Goal: Task Accomplishment & Management: Use online tool/utility

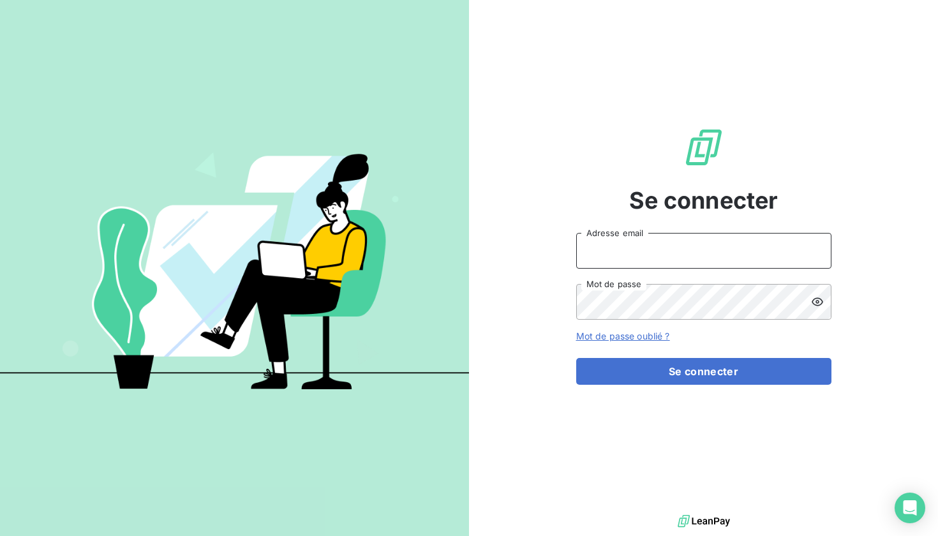
type input "[EMAIL_ADDRESS][PERSON_NAME][DOMAIN_NAME]"
click at [703, 371] on button "Se connecter" at bounding box center [703, 371] width 255 height 27
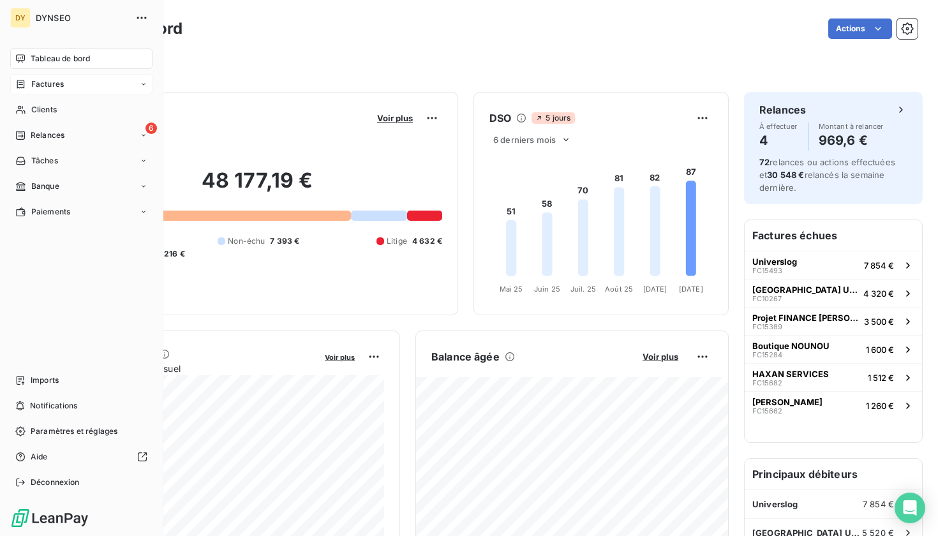
click at [29, 84] on div "Factures" at bounding box center [39, 83] width 48 height 11
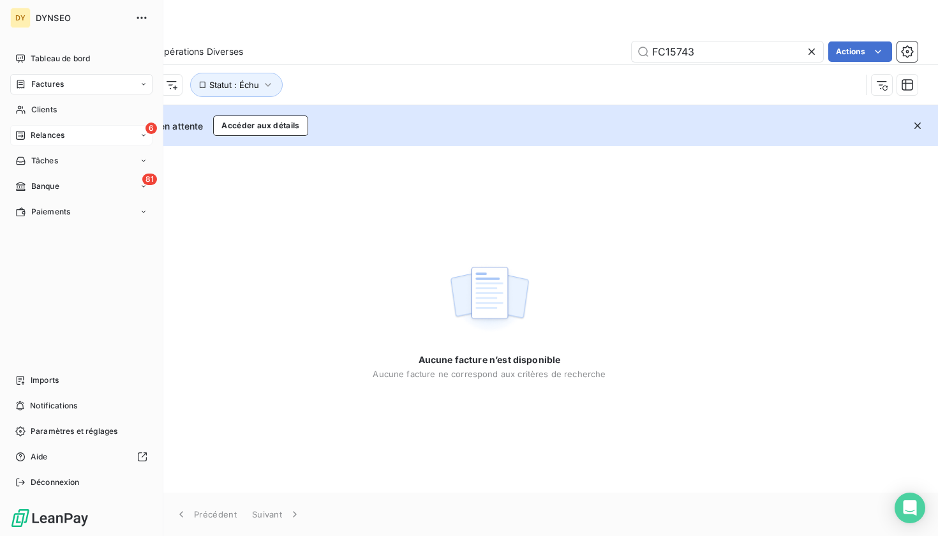
click at [79, 131] on div "6 Relances" at bounding box center [81, 135] width 142 height 20
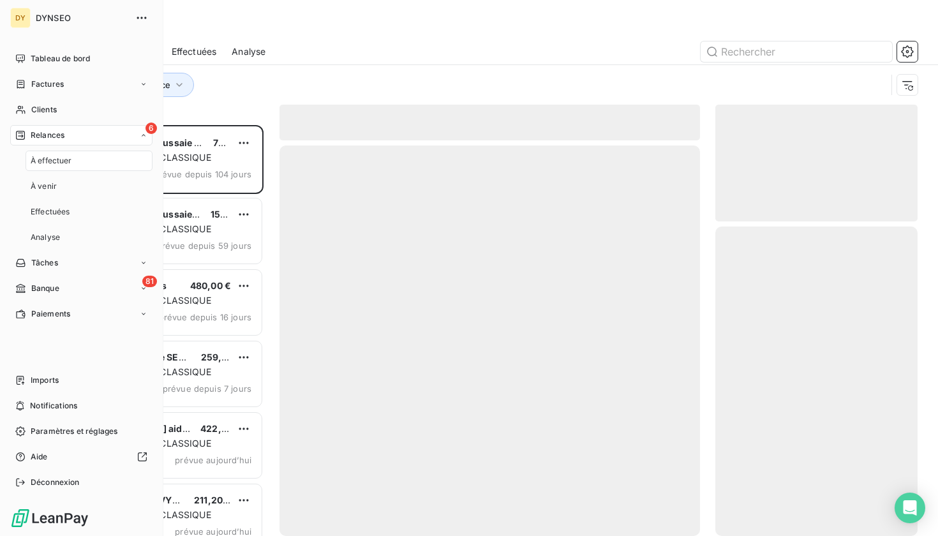
scroll to position [411, 203]
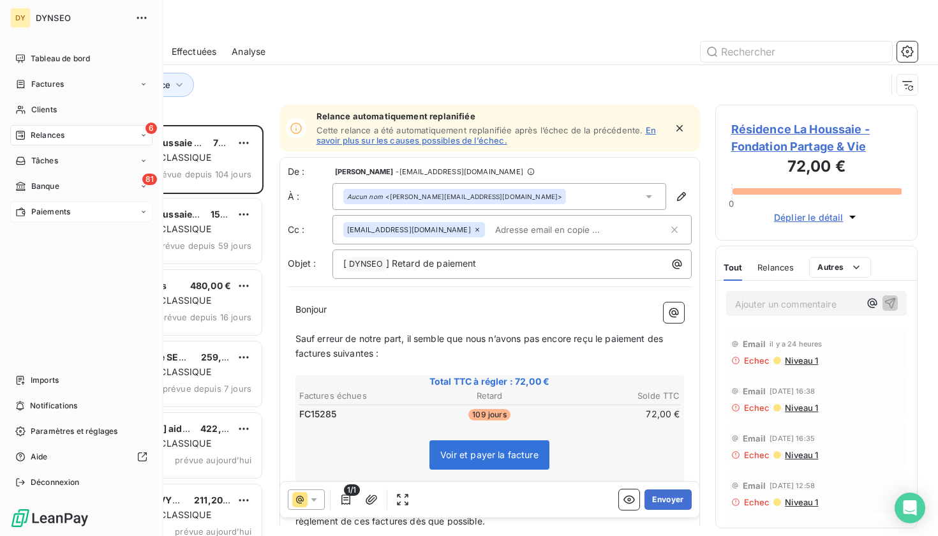
click at [50, 211] on span "Paiements" at bounding box center [50, 211] width 39 height 11
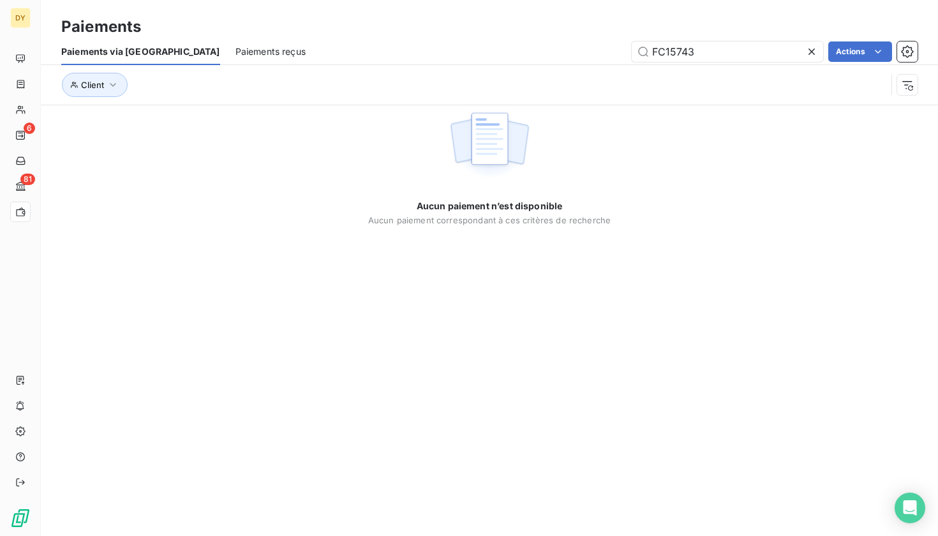
click at [235, 49] on span "Paiements reçus" at bounding box center [270, 51] width 70 height 13
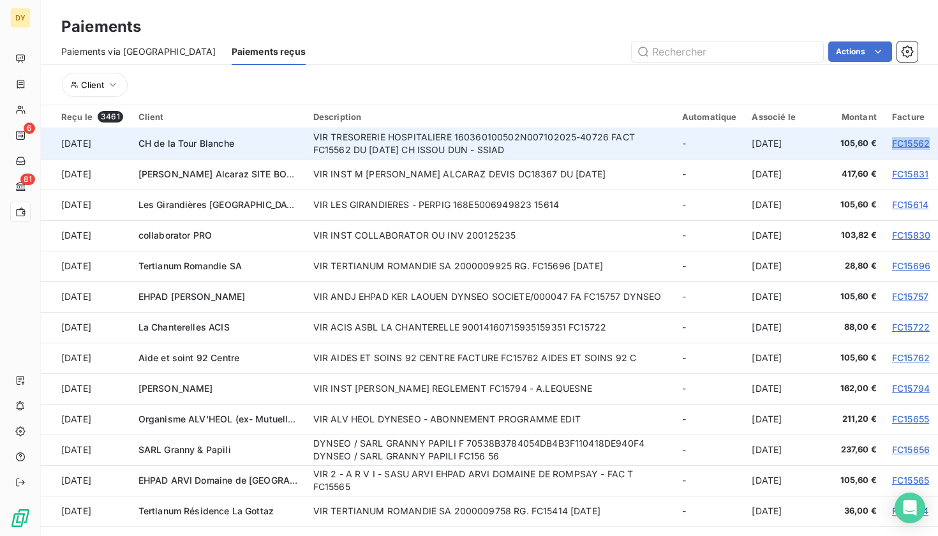
drag, startPoint x: 881, startPoint y: 142, endPoint x: 923, endPoint y: 143, distance: 42.1
click at [923, 143] on td "FC15562" at bounding box center [911, 143] width 54 height 31
copy link "FC15562"
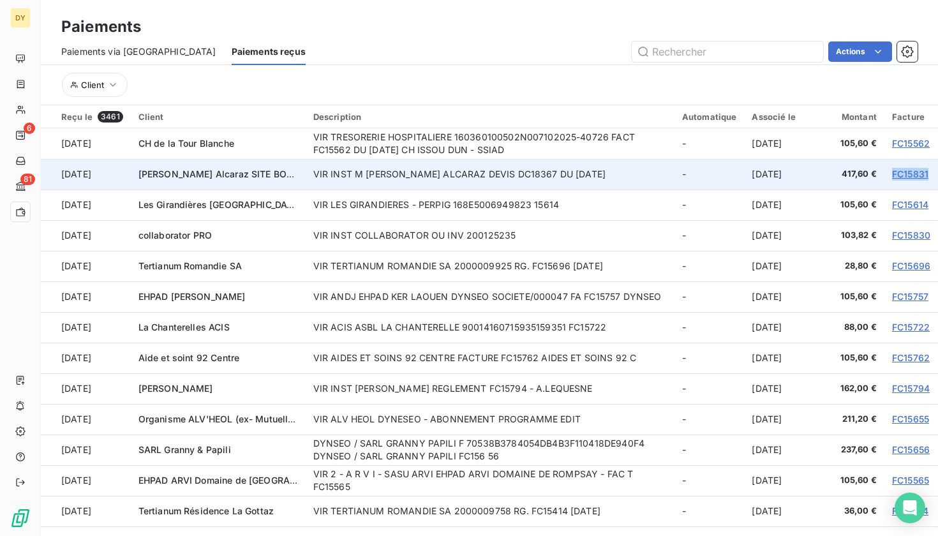
drag, startPoint x: 883, startPoint y: 174, endPoint x: 923, endPoint y: 172, distance: 40.2
click at [923, 172] on td "FC15831" at bounding box center [911, 174] width 54 height 31
copy link "FC15831"
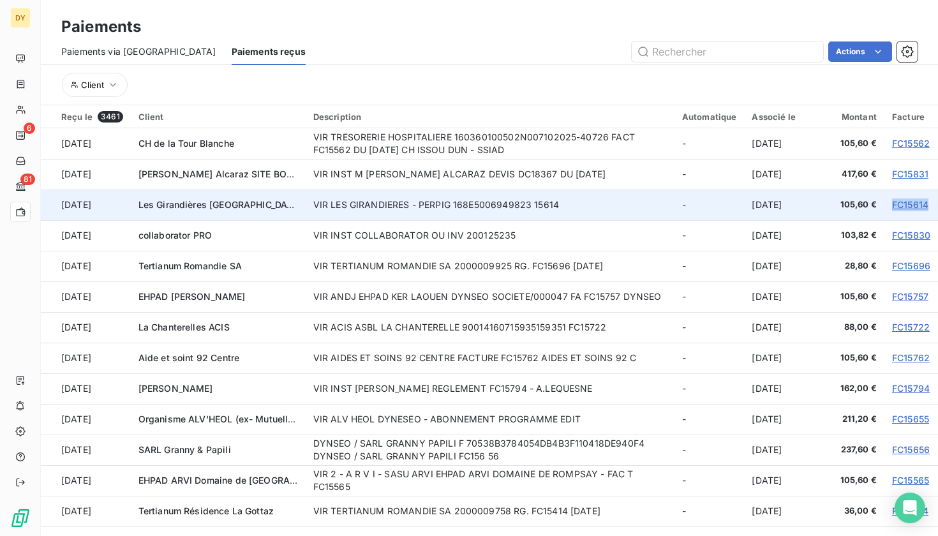
drag, startPoint x: 883, startPoint y: 202, endPoint x: 924, endPoint y: 202, distance: 40.8
click at [924, 202] on td "FC15614" at bounding box center [911, 204] width 54 height 31
copy link "FC15614"
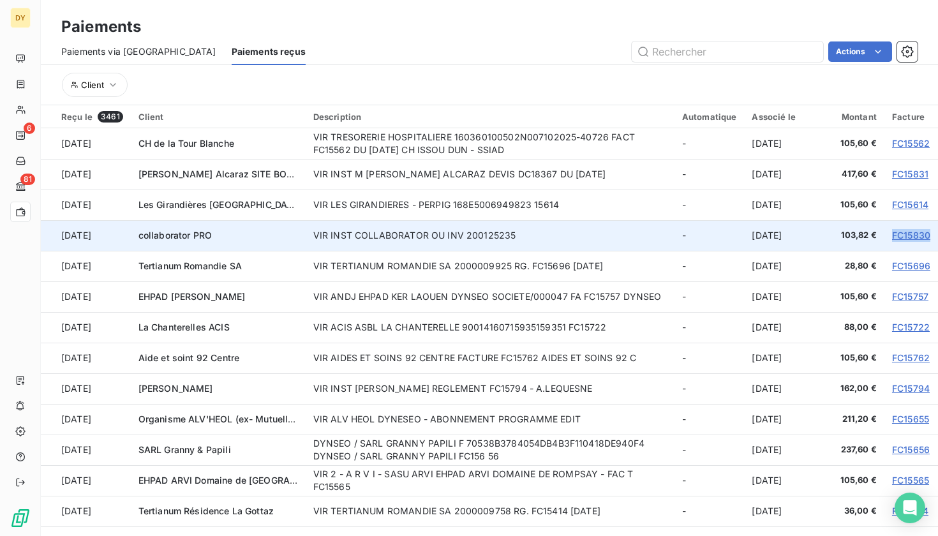
drag, startPoint x: 883, startPoint y: 234, endPoint x: 927, endPoint y: 234, distance: 44.0
click at [927, 234] on td "FC15830" at bounding box center [911, 235] width 54 height 31
copy link "FC15830"
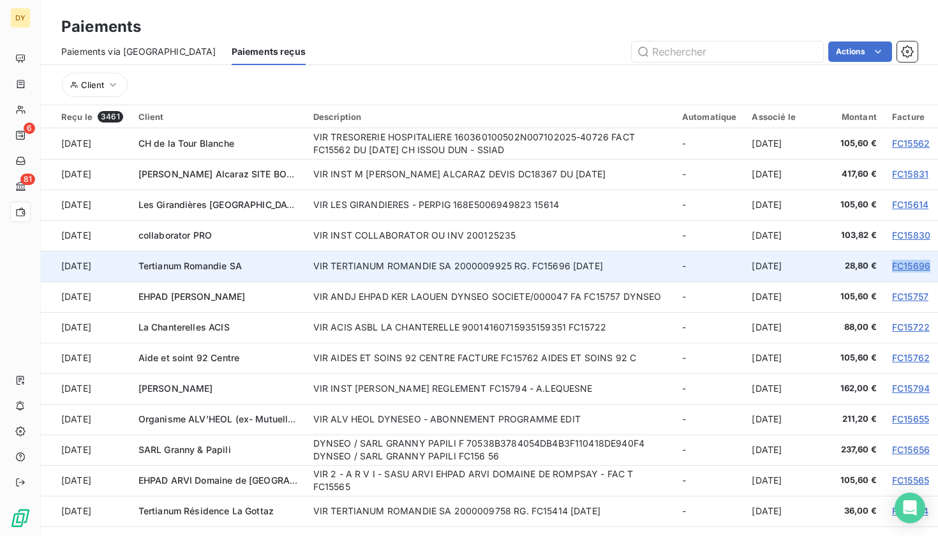
drag, startPoint x: 883, startPoint y: 265, endPoint x: 925, endPoint y: 265, distance: 42.1
click at [925, 265] on td "FC15696" at bounding box center [911, 266] width 54 height 31
copy link "FC15696"
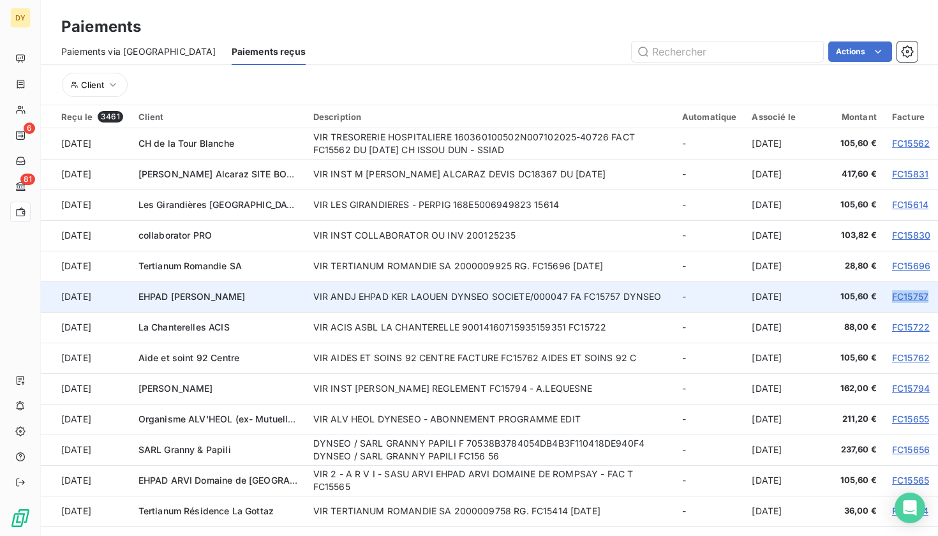
drag, startPoint x: 883, startPoint y: 295, endPoint x: 924, endPoint y: 296, distance: 40.8
click at [924, 296] on td "FC15757" at bounding box center [911, 296] width 54 height 31
copy link "FC15757"
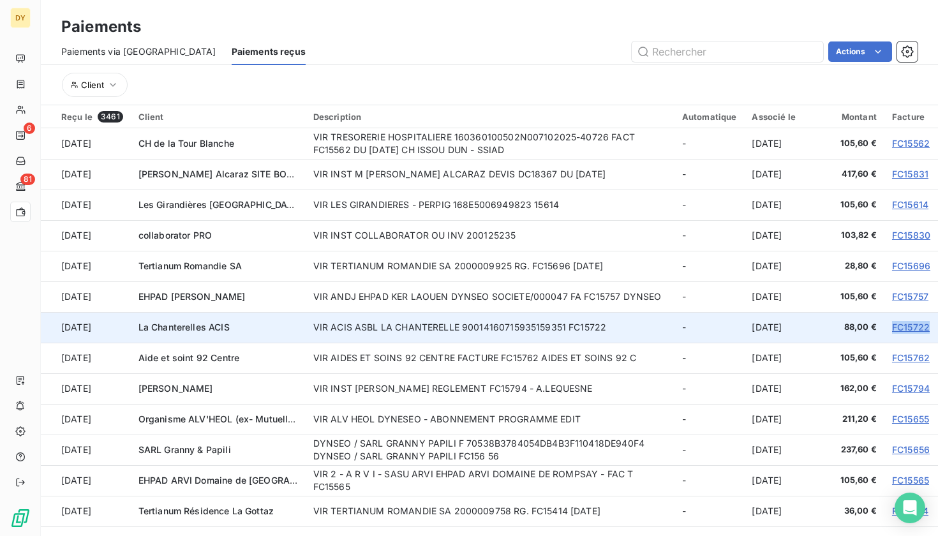
drag, startPoint x: 883, startPoint y: 326, endPoint x: 929, endPoint y: 327, distance: 46.6
click at [929, 327] on td "FC15722" at bounding box center [911, 327] width 54 height 31
copy link "FC15722"
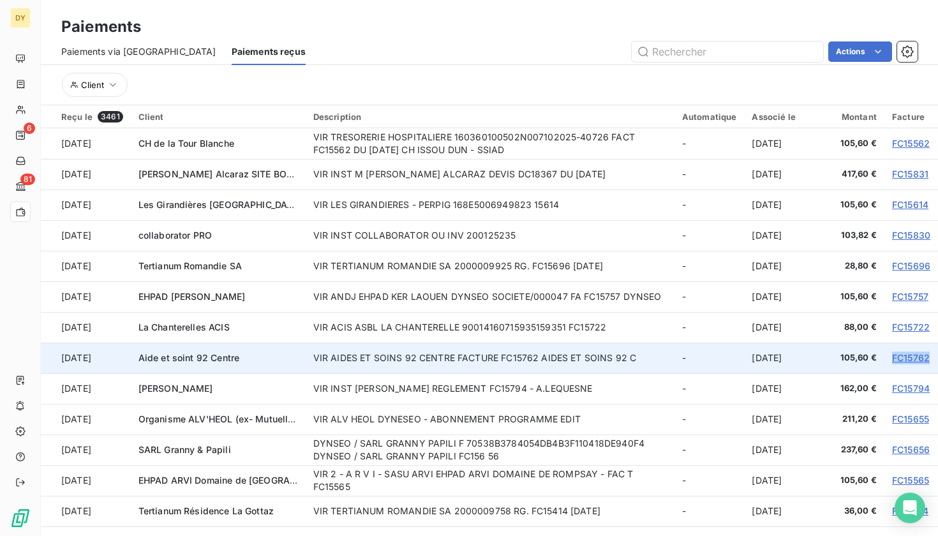
drag, startPoint x: 881, startPoint y: 356, endPoint x: 923, endPoint y: 353, distance: 42.2
click at [923, 353] on td "FC15762" at bounding box center [911, 358] width 54 height 31
copy link "FC15762"
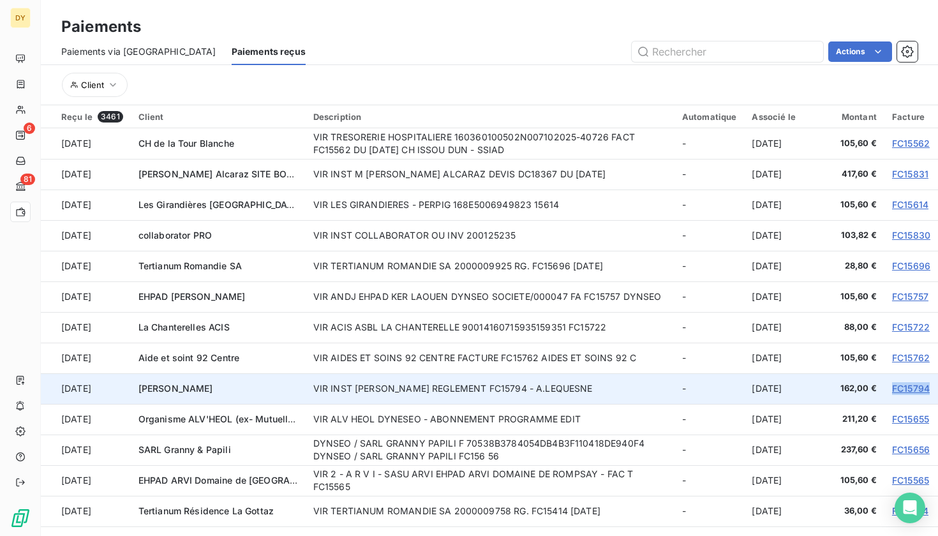
drag, startPoint x: 882, startPoint y: 387, endPoint x: 929, endPoint y: 385, distance: 46.6
click at [929, 385] on td "FC15794" at bounding box center [911, 388] width 54 height 31
copy link "FC15794"
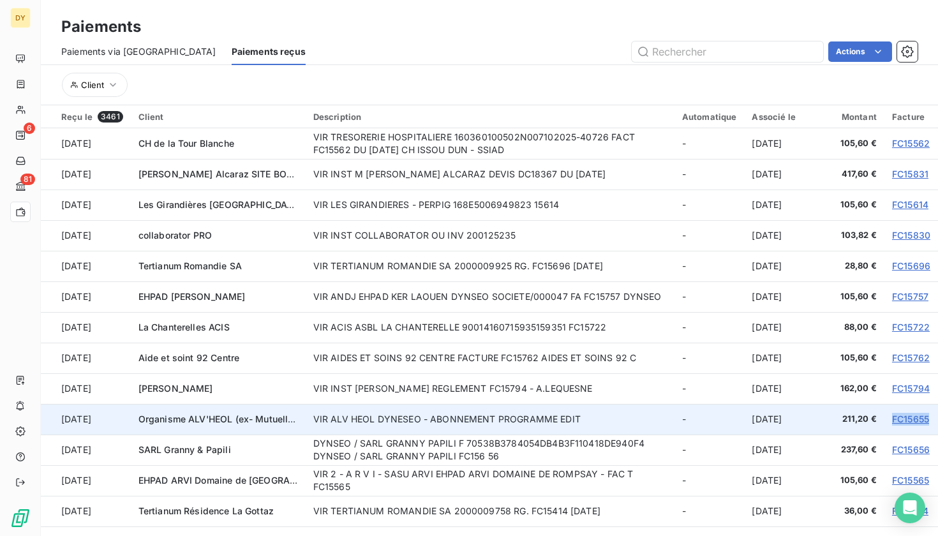
drag, startPoint x: 882, startPoint y: 416, endPoint x: 924, endPoint y: 416, distance: 42.1
click at [924, 416] on td "FC15655" at bounding box center [911, 419] width 54 height 31
copy link "FC15655"
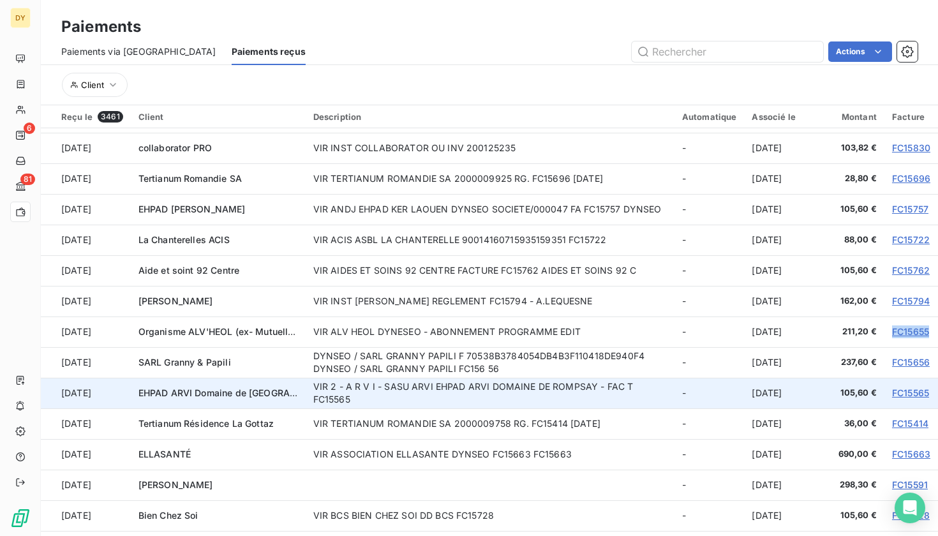
scroll to position [89, 0]
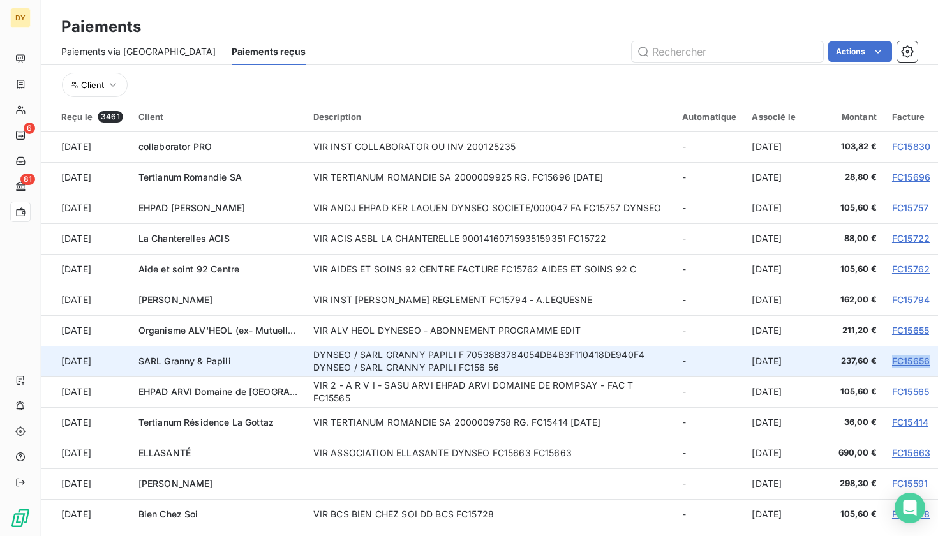
drag, startPoint x: 884, startPoint y: 360, endPoint x: 924, endPoint y: 362, distance: 40.2
click at [924, 362] on td "FC15656" at bounding box center [911, 361] width 54 height 31
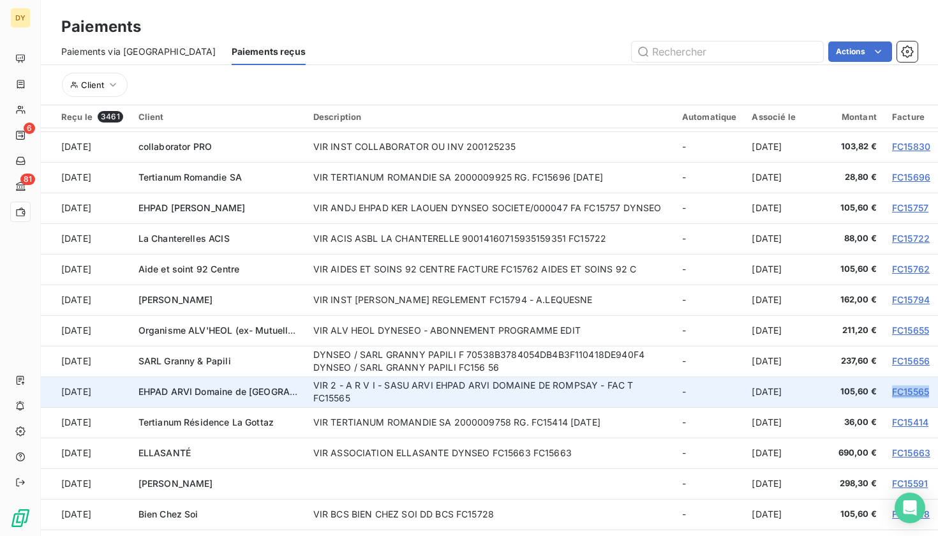
drag, startPoint x: 884, startPoint y: 390, endPoint x: 925, endPoint y: 388, distance: 40.8
click at [926, 390] on td "FC15565" at bounding box center [911, 391] width 54 height 31
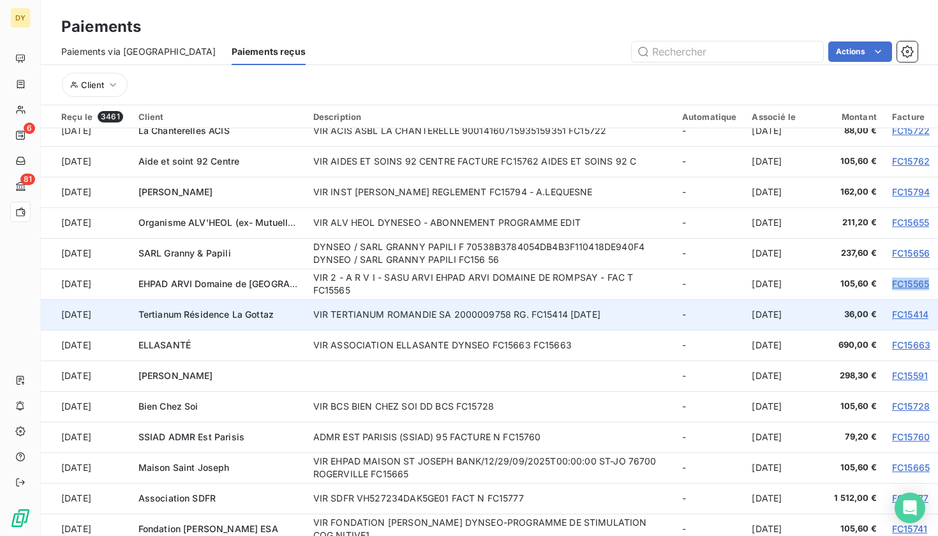
scroll to position [198, 0]
drag, startPoint x: 883, startPoint y: 312, endPoint x: 921, endPoint y: 312, distance: 37.6
click at [921, 312] on td "FC15414" at bounding box center [911, 313] width 54 height 31
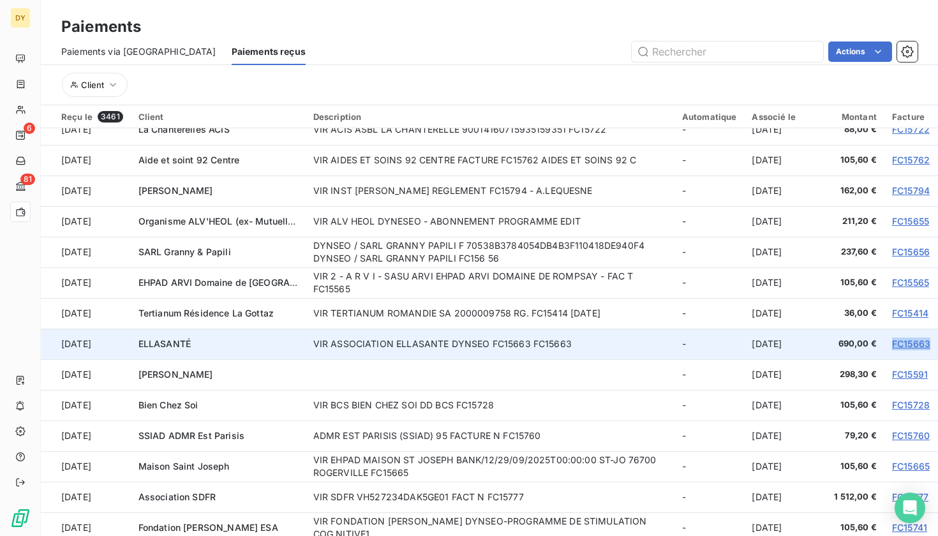
drag, startPoint x: 885, startPoint y: 343, endPoint x: 931, endPoint y: 343, distance: 46.6
click at [931, 343] on td "FC15663" at bounding box center [911, 344] width 54 height 31
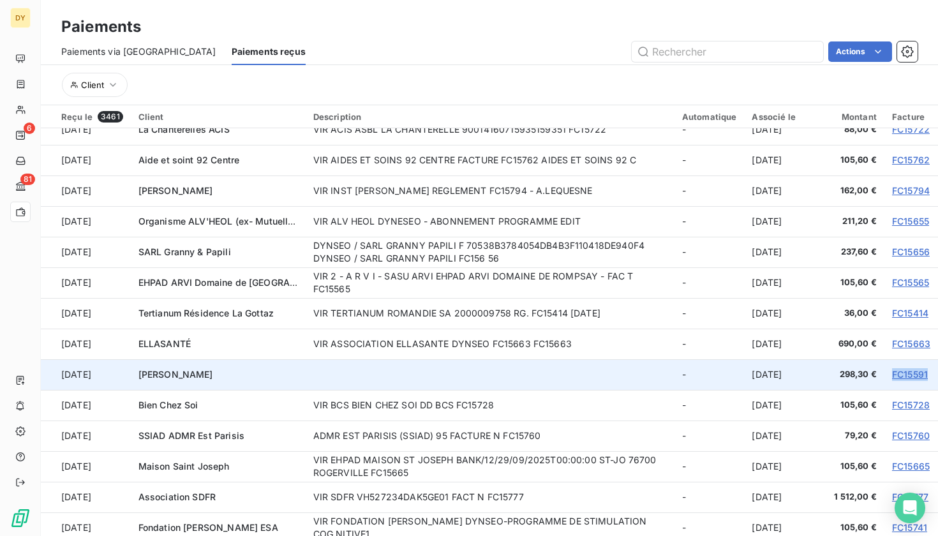
drag, startPoint x: 883, startPoint y: 374, endPoint x: 921, endPoint y: 374, distance: 37.6
click at [921, 374] on td "FC15591" at bounding box center [911, 374] width 54 height 31
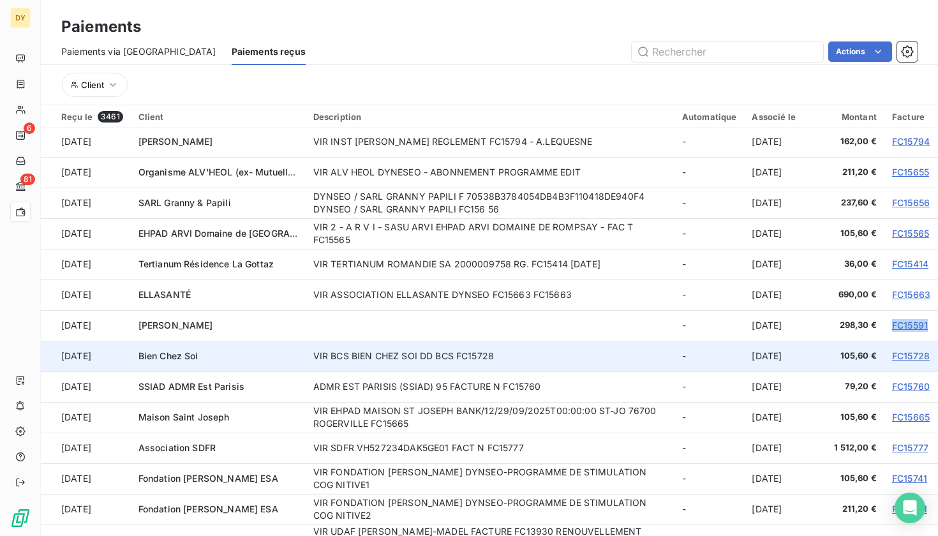
scroll to position [250, 0]
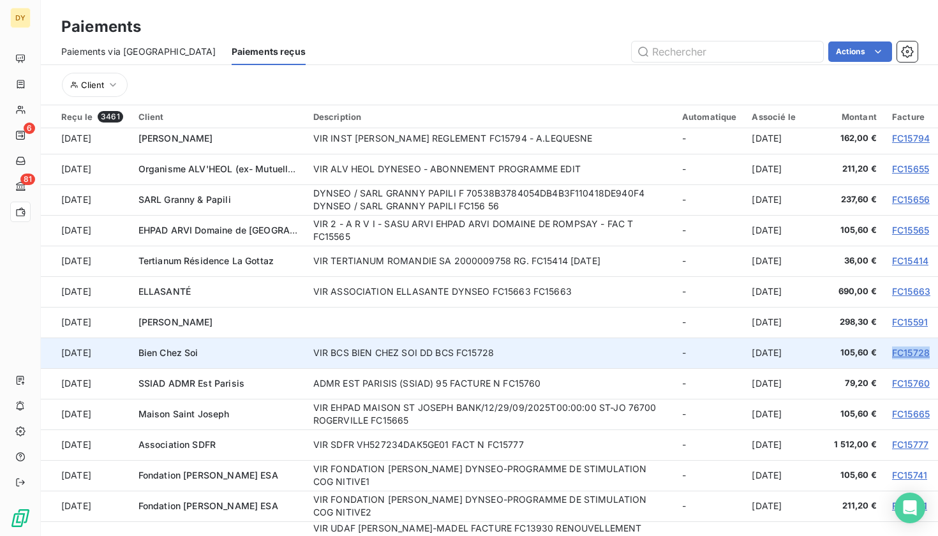
drag, startPoint x: 883, startPoint y: 350, endPoint x: 923, endPoint y: 354, distance: 40.4
click at [923, 354] on td "FC15728" at bounding box center [911, 352] width 54 height 31
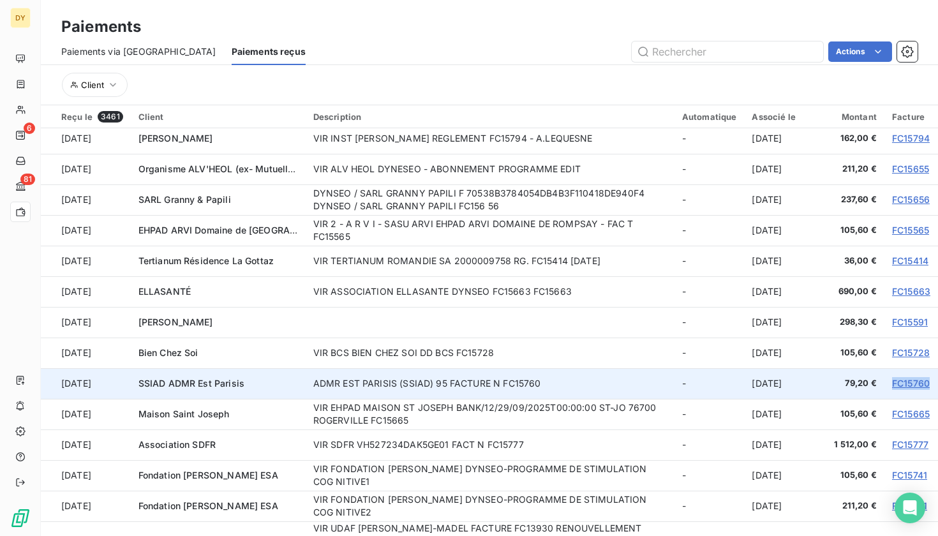
drag, startPoint x: 885, startPoint y: 382, endPoint x: 922, endPoint y: 383, distance: 37.0
click at [922, 383] on td "FC15760" at bounding box center [911, 383] width 54 height 31
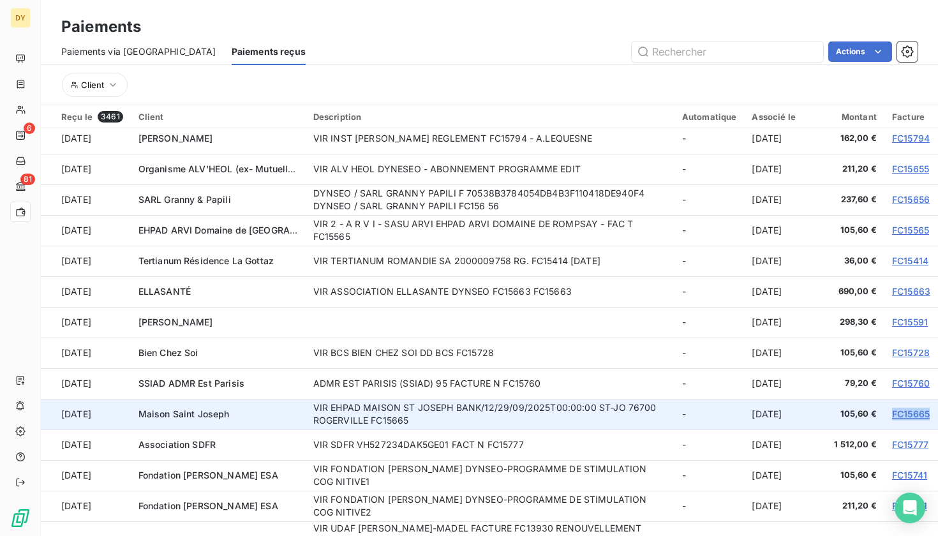
drag, startPoint x: 881, startPoint y: 413, endPoint x: 923, endPoint y: 410, distance: 42.2
click at [923, 410] on td "FC15665" at bounding box center [911, 414] width 54 height 31
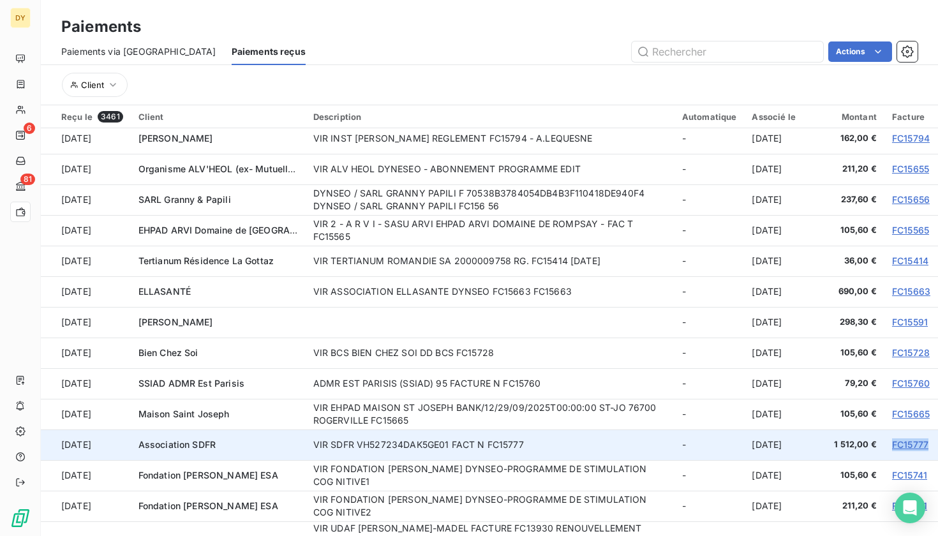
drag, startPoint x: 882, startPoint y: 441, endPoint x: 921, endPoint y: 441, distance: 38.9
click at [921, 441] on td "FC15777" at bounding box center [911, 444] width 54 height 31
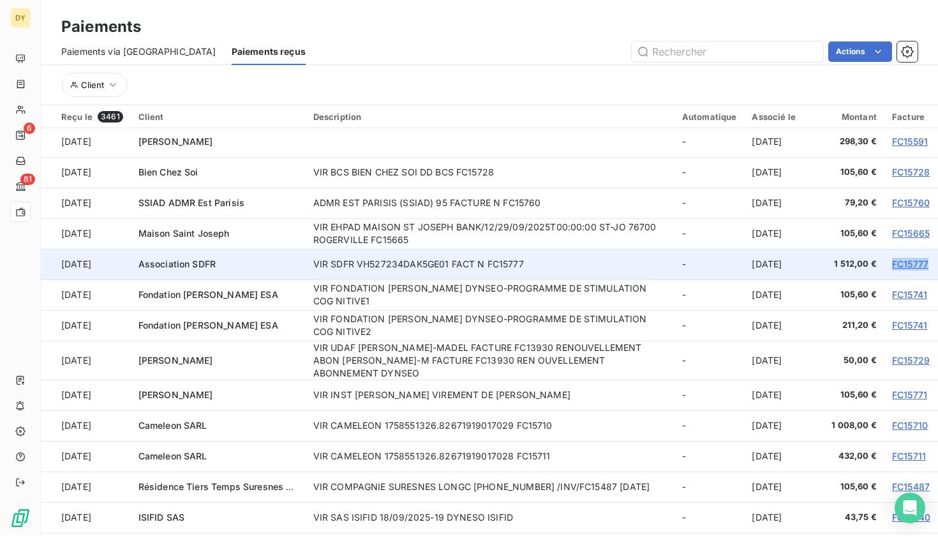
scroll to position [432, 0]
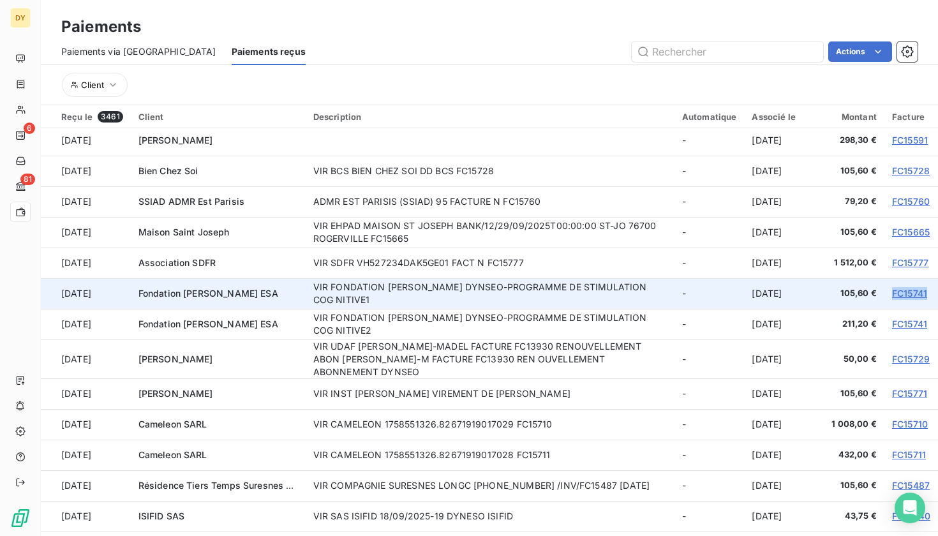
drag, startPoint x: 882, startPoint y: 293, endPoint x: 927, endPoint y: 290, distance: 45.4
click at [927, 290] on td "FC15741" at bounding box center [911, 293] width 54 height 31
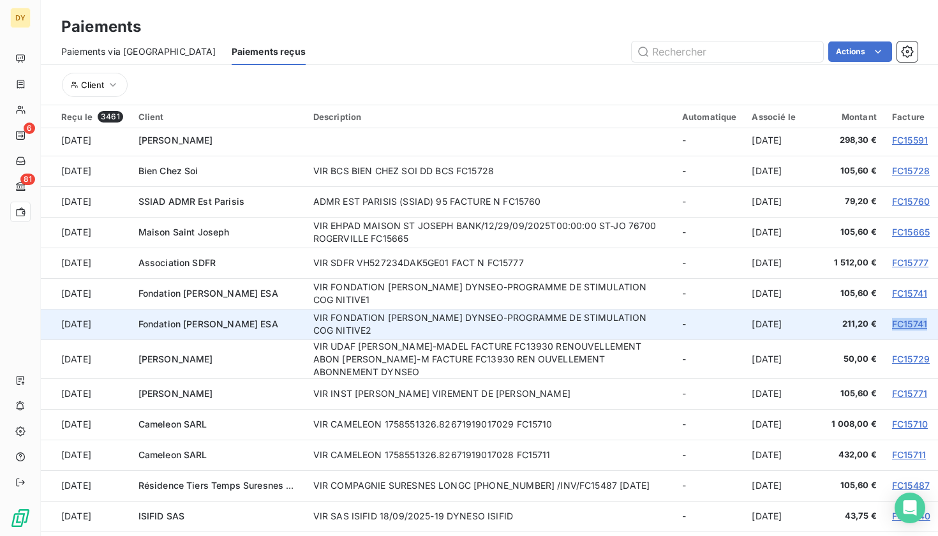
drag, startPoint x: 879, startPoint y: 323, endPoint x: 921, endPoint y: 325, distance: 42.2
click at [921, 325] on td "FC15741" at bounding box center [911, 324] width 54 height 31
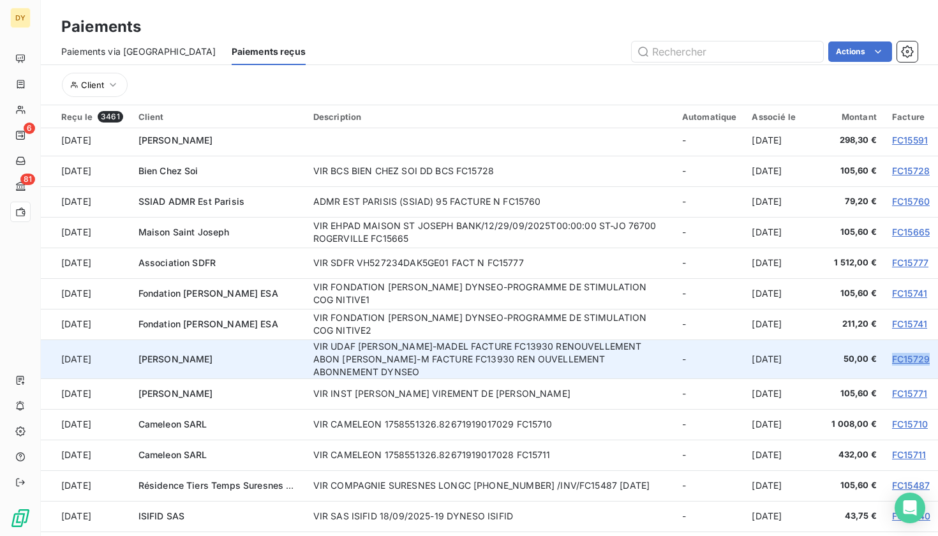
drag, startPoint x: 881, startPoint y: 357, endPoint x: 930, endPoint y: 357, distance: 49.1
click at [930, 357] on td "FC15729" at bounding box center [911, 358] width 54 height 39
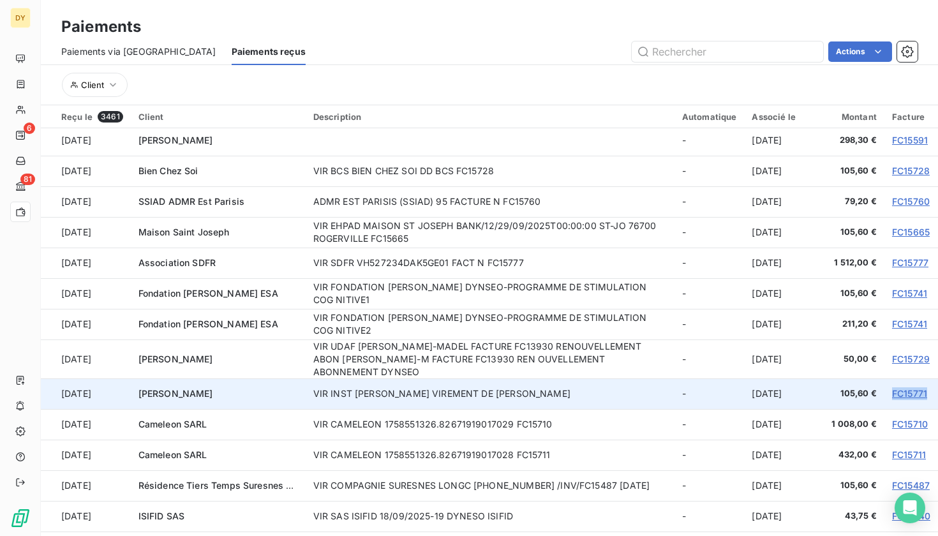
drag, startPoint x: 883, startPoint y: 393, endPoint x: 926, endPoint y: 393, distance: 42.7
click at [926, 393] on td "FC15771" at bounding box center [911, 393] width 54 height 31
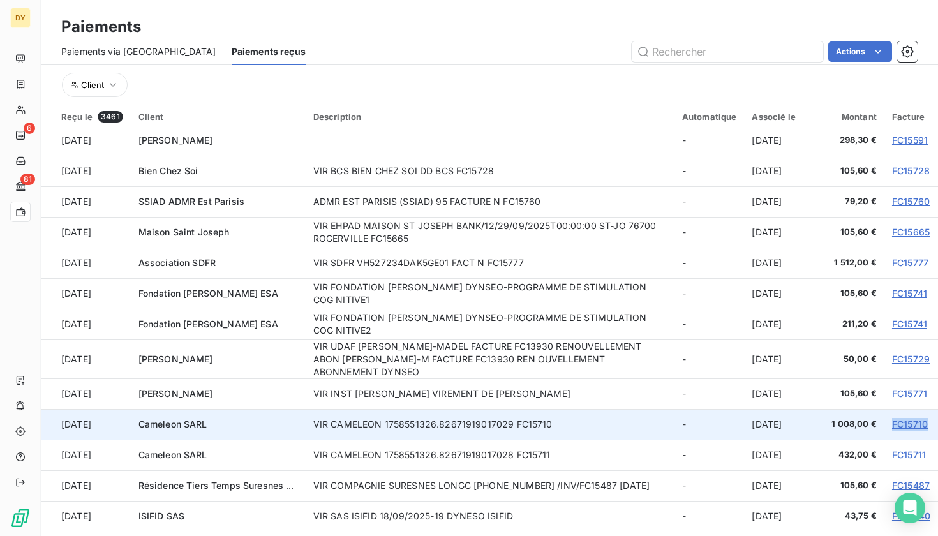
drag, startPoint x: 882, startPoint y: 423, endPoint x: 920, endPoint y: 424, distance: 38.3
click at [920, 424] on td "FC15710" at bounding box center [911, 424] width 54 height 31
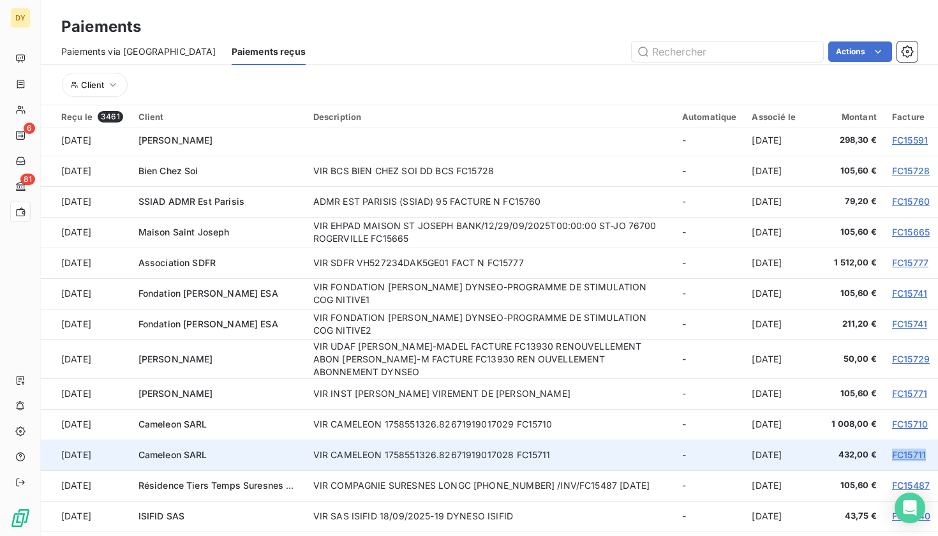
drag, startPoint x: 882, startPoint y: 457, endPoint x: 924, endPoint y: 457, distance: 42.1
click at [924, 457] on td "FC15711" at bounding box center [911, 455] width 54 height 31
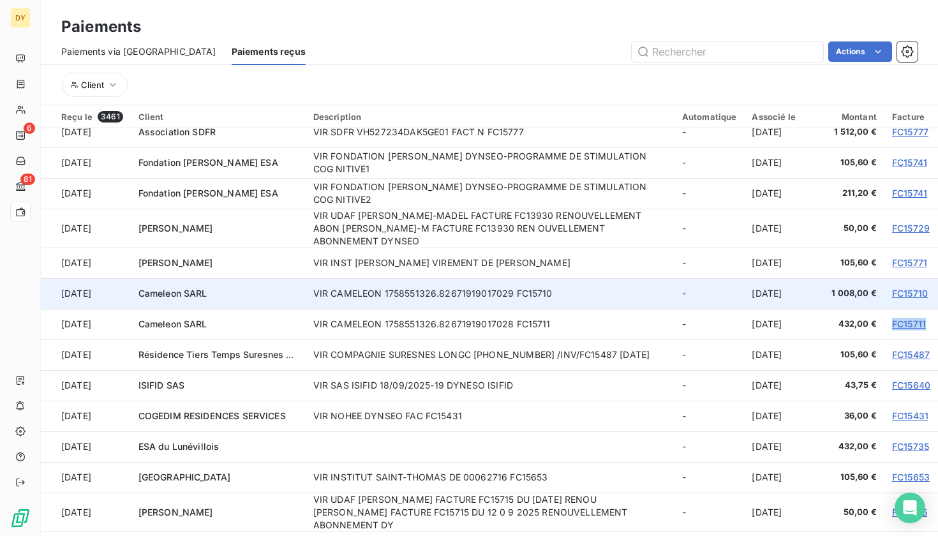
scroll to position [566, 0]
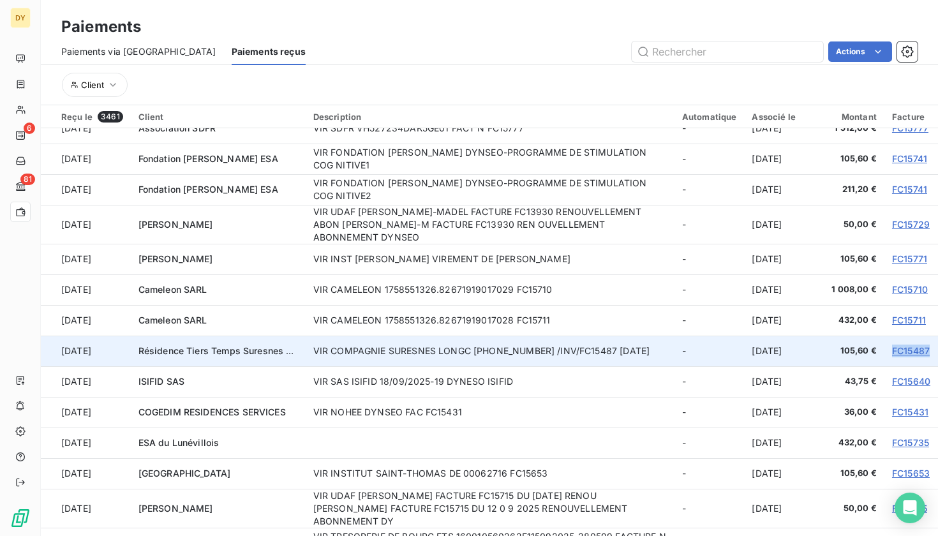
drag, startPoint x: 882, startPoint y: 348, endPoint x: 925, endPoint y: 348, distance: 43.4
click at [925, 348] on td "FC15487" at bounding box center [911, 351] width 54 height 31
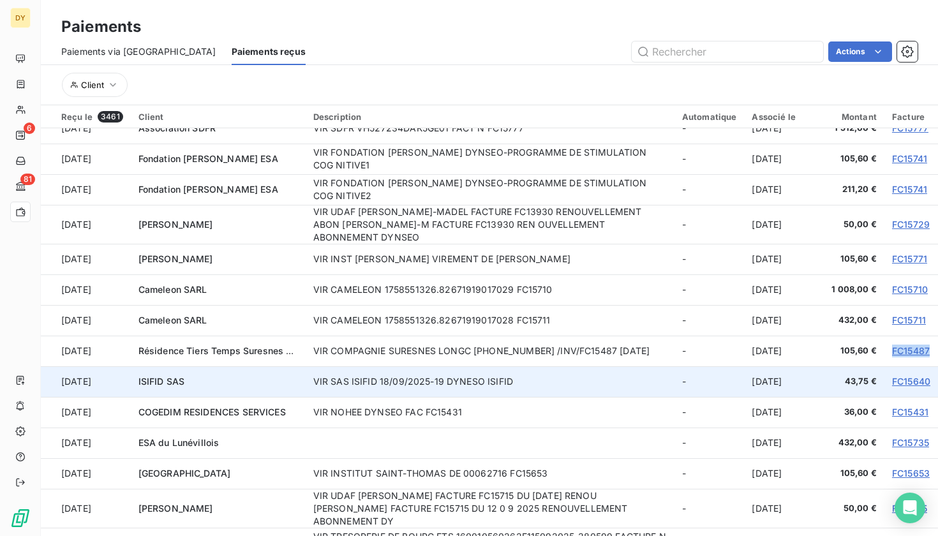
drag, startPoint x: 885, startPoint y: 377, endPoint x: 912, endPoint y: 377, distance: 26.2
drag, startPoint x: 881, startPoint y: 378, endPoint x: 926, endPoint y: 378, distance: 44.7
click at [926, 378] on td "FC15640" at bounding box center [911, 381] width 54 height 31
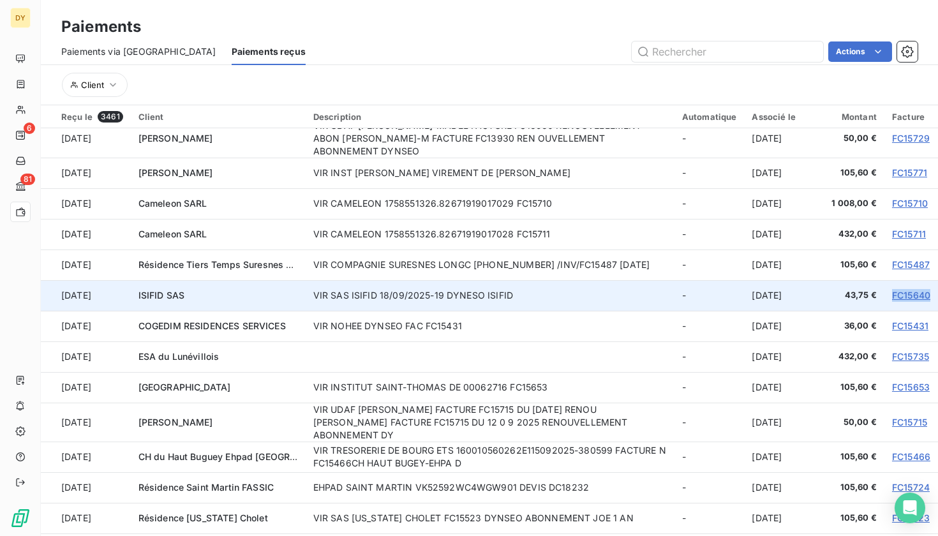
scroll to position [654, 0]
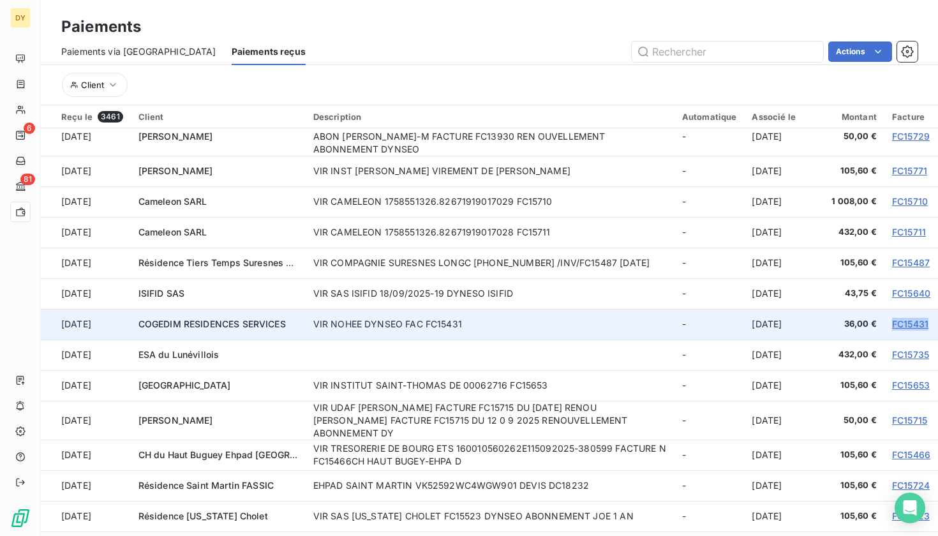
drag, startPoint x: 882, startPoint y: 325, endPoint x: 924, endPoint y: 323, distance: 41.5
click at [924, 323] on td "FC15431" at bounding box center [911, 324] width 54 height 31
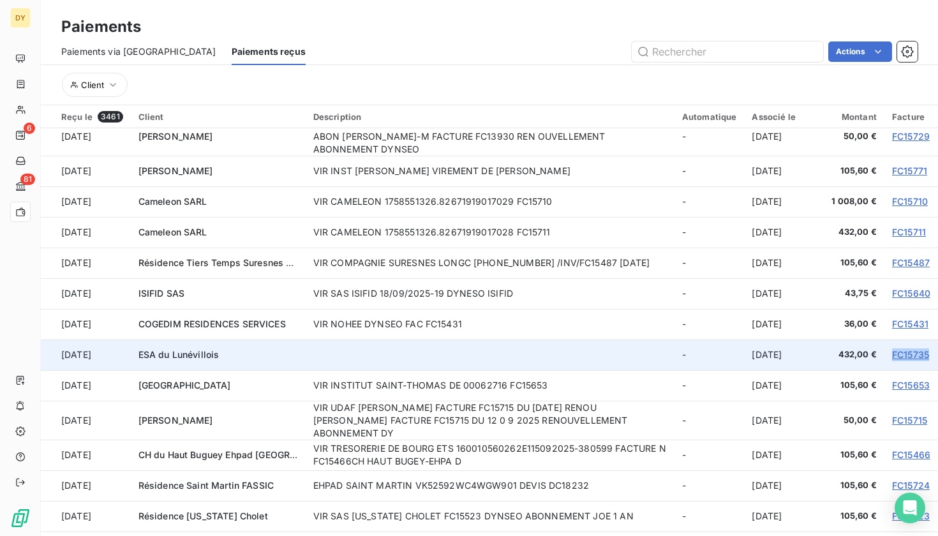
drag, startPoint x: 882, startPoint y: 351, endPoint x: 924, endPoint y: 351, distance: 42.1
click at [924, 351] on td "FC15735" at bounding box center [911, 354] width 54 height 31
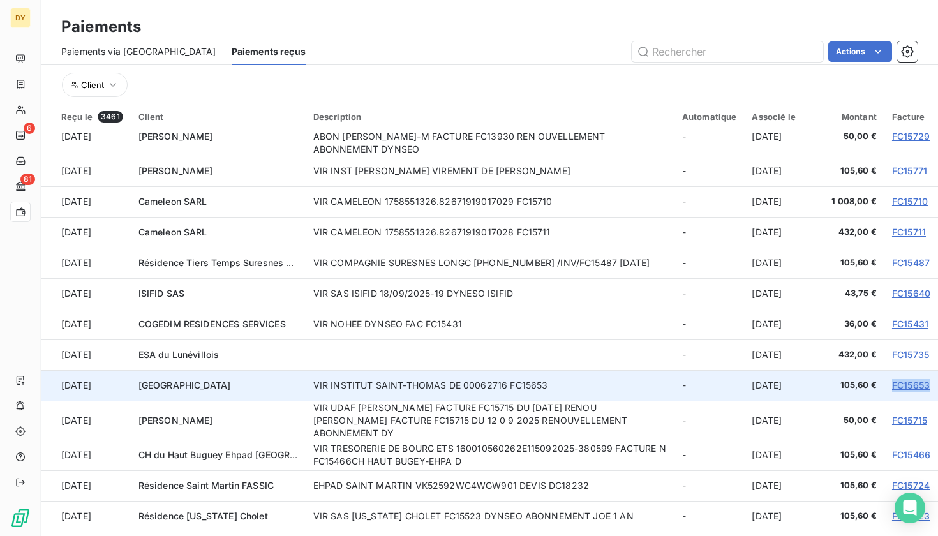
drag, startPoint x: 882, startPoint y: 383, endPoint x: 931, endPoint y: 382, distance: 49.1
click at [931, 382] on td "FC15653" at bounding box center [911, 385] width 54 height 31
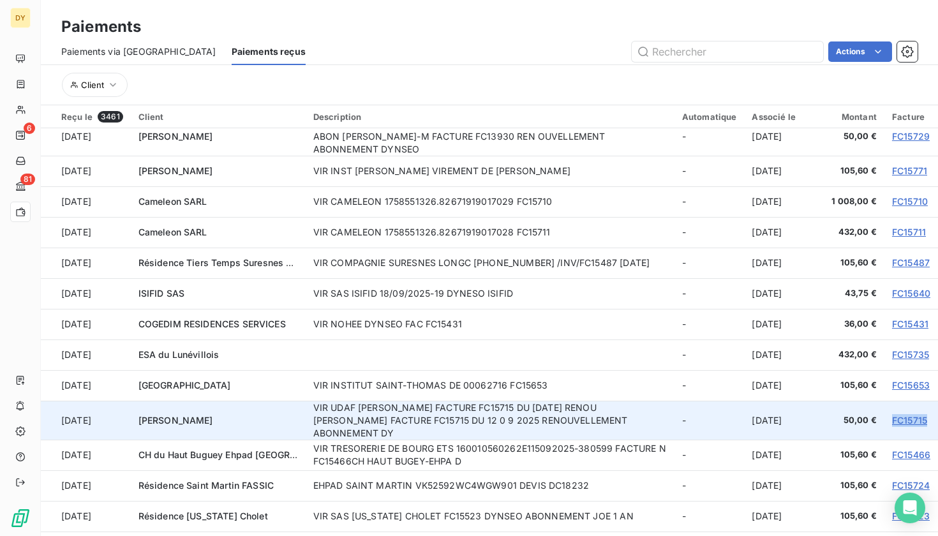
drag, startPoint x: 883, startPoint y: 414, endPoint x: 922, endPoint y: 412, distance: 39.6
click at [922, 412] on td "FC15715" at bounding box center [911, 420] width 54 height 39
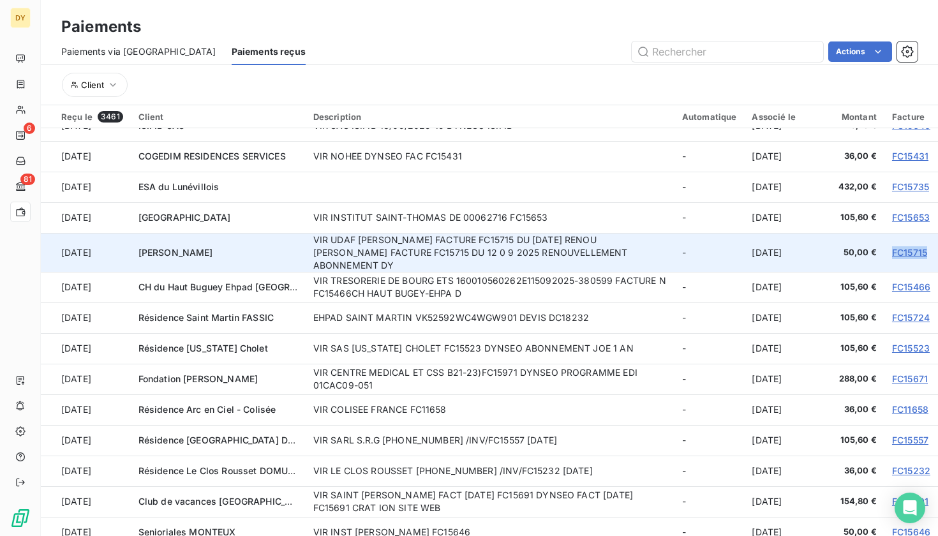
scroll to position [855, 0]
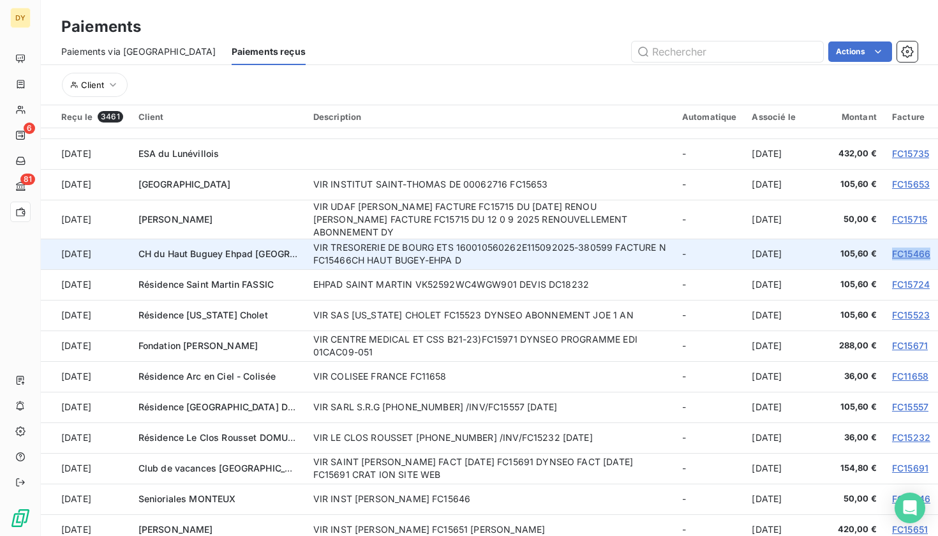
drag, startPoint x: 882, startPoint y: 246, endPoint x: 924, endPoint y: 242, distance: 42.2
click at [924, 242] on td "FC15466" at bounding box center [911, 254] width 54 height 31
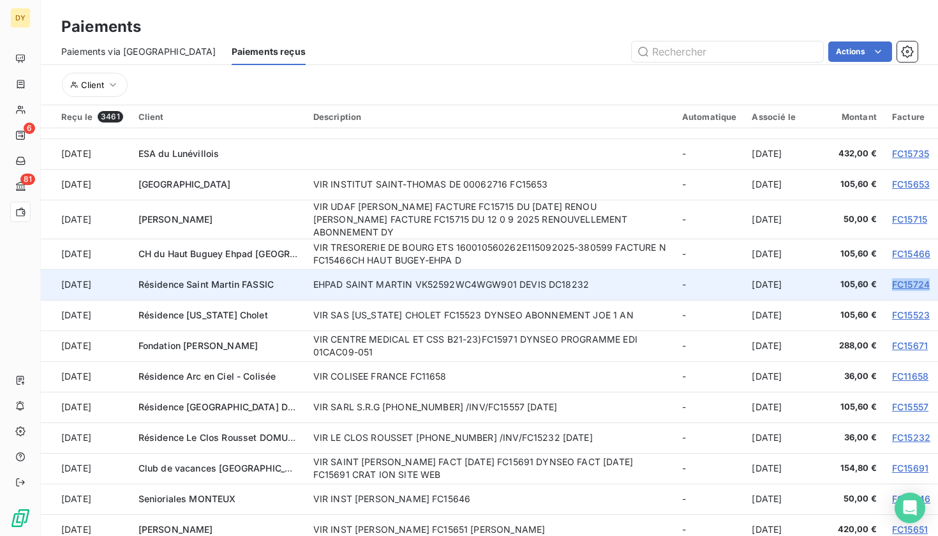
drag, startPoint x: 880, startPoint y: 274, endPoint x: 922, endPoint y: 274, distance: 42.7
click at [922, 274] on td "FC15724" at bounding box center [911, 284] width 54 height 31
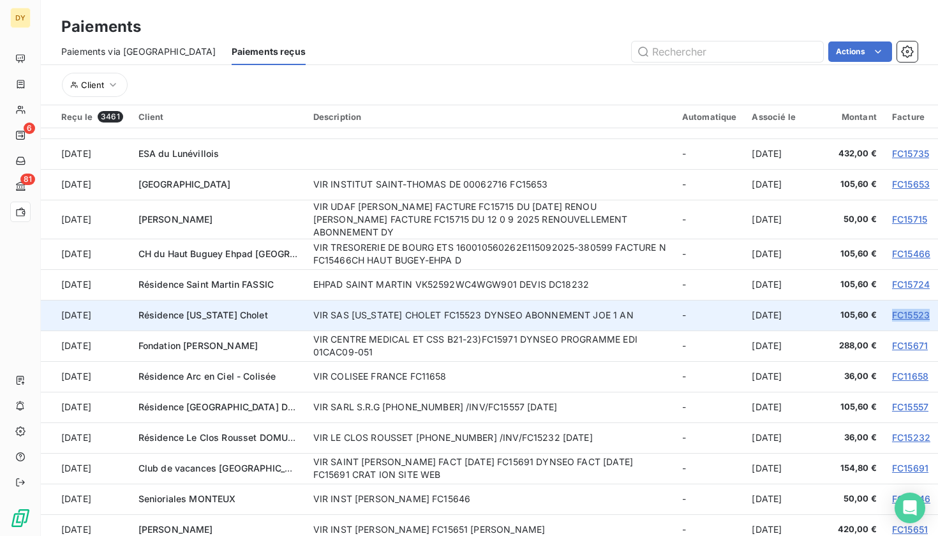
drag, startPoint x: 880, startPoint y: 306, endPoint x: 926, endPoint y: 306, distance: 45.9
click at [926, 306] on td "FC15523" at bounding box center [911, 315] width 54 height 31
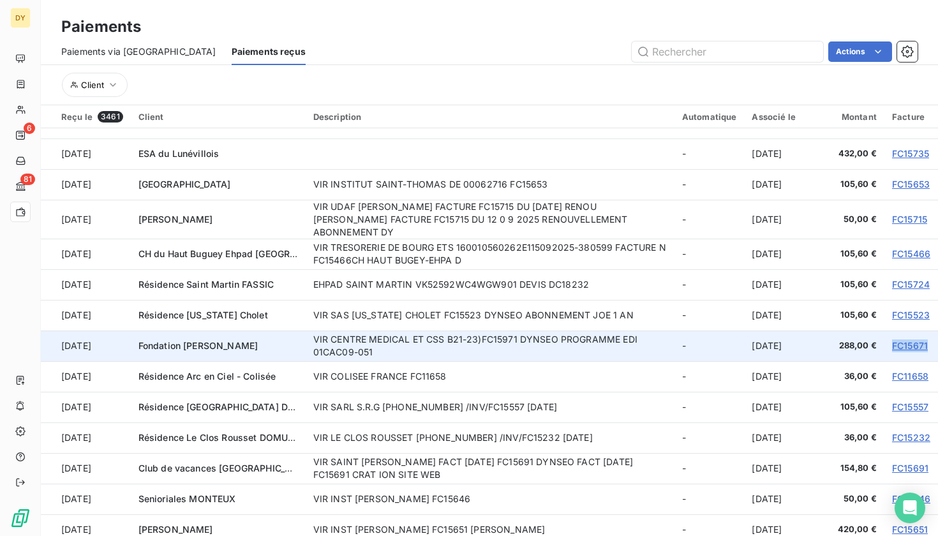
drag, startPoint x: 883, startPoint y: 333, endPoint x: 922, endPoint y: 334, distance: 38.9
click at [922, 334] on td "FC15671" at bounding box center [911, 345] width 54 height 31
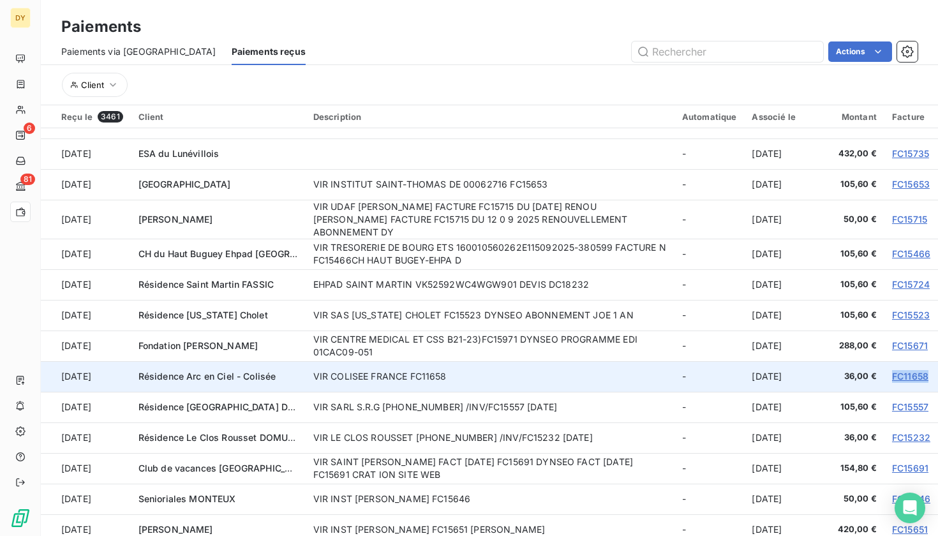
drag, startPoint x: 882, startPoint y: 367, endPoint x: 922, endPoint y: 368, distance: 39.6
click at [922, 369] on td "FC11658" at bounding box center [911, 376] width 54 height 31
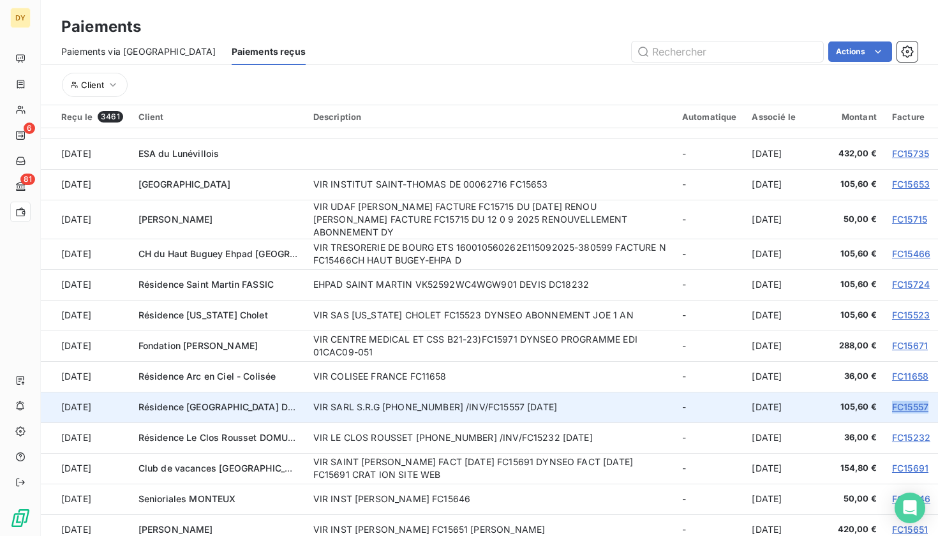
drag, startPoint x: 882, startPoint y: 396, endPoint x: 928, endPoint y: 398, distance: 46.6
click at [928, 398] on td "FC15557" at bounding box center [911, 407] width 54 height 31
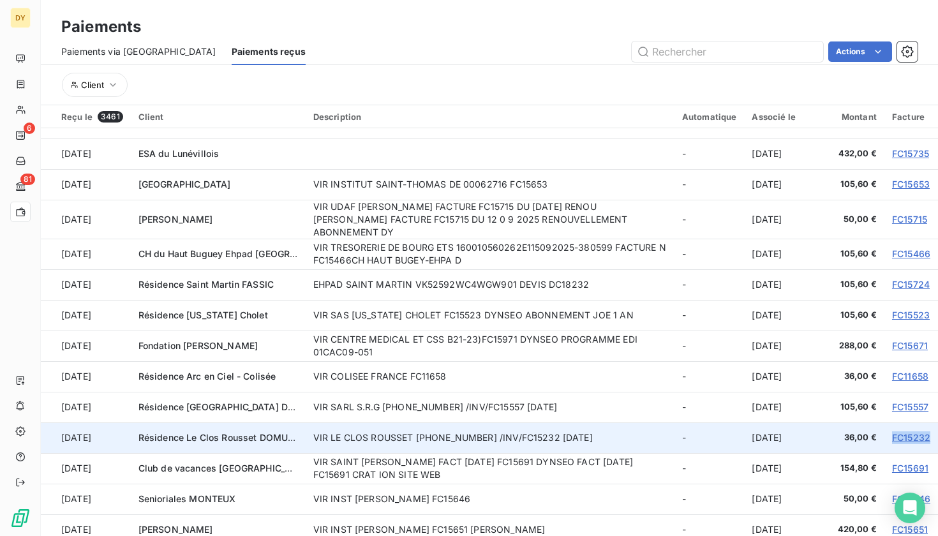
drag, startPoint x: 880, startPoint y: 428, endPoint x: 929, endPoint y: 428, distance: 49.1
click at [929, 428] on td "FC15232" at bounding box center [911, 437] width 54 height 31
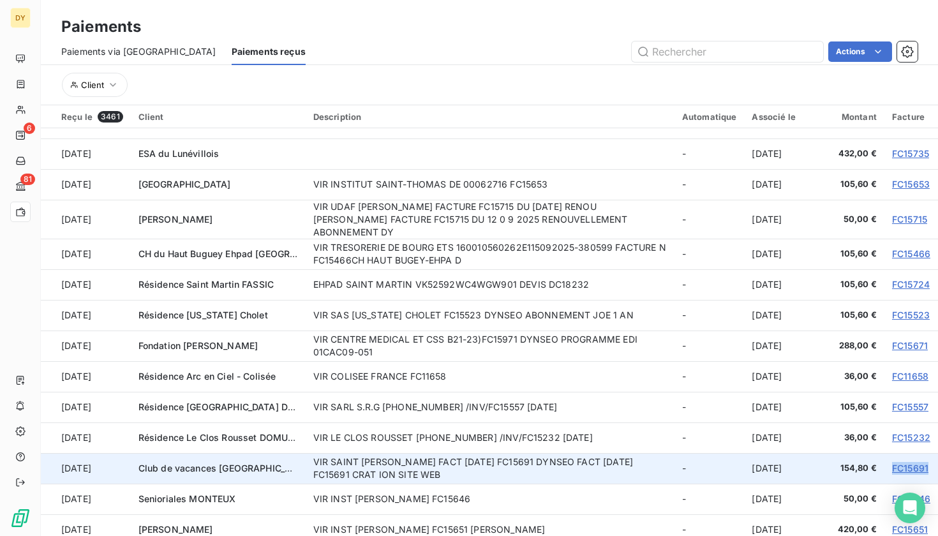
drag, startPoint x: 882, startPoint y: 457, endPoint x: 925, endPoint y: 457, distance: 43.4
click at [925, 457] on td "FC15691" at bounding box center [911, 468] width 54 height 31
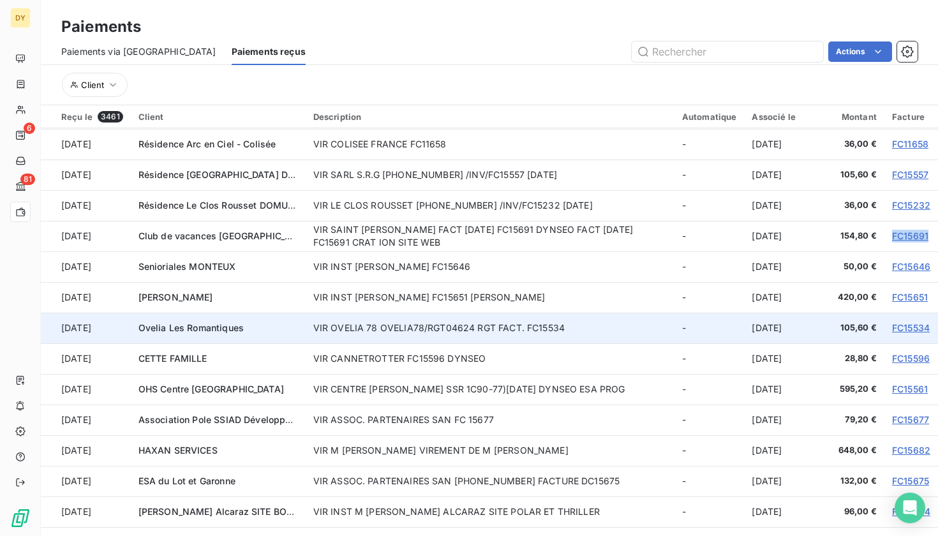
scroll to position [1105, 0]
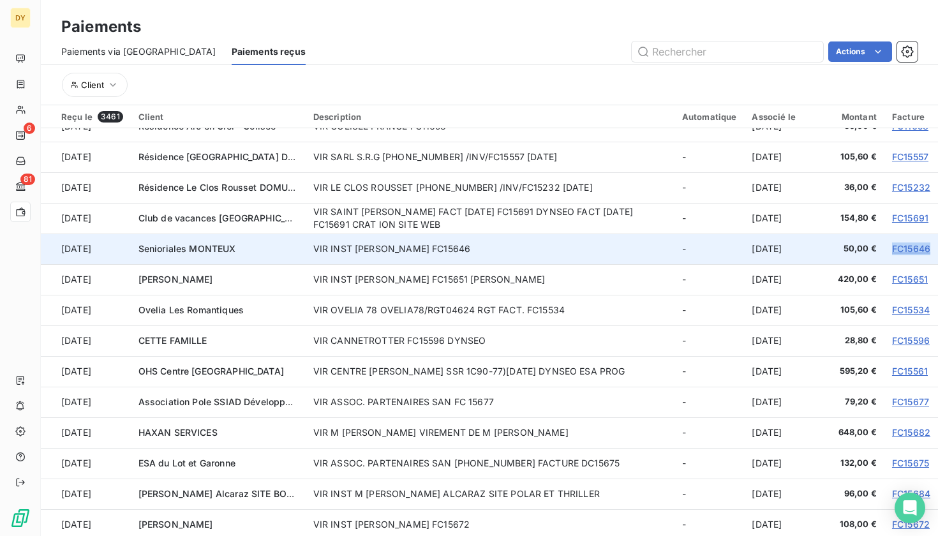
drag, startPoint x: 880, startPoint y: 237, endPoint x: 930, endPoint y: 237, distance: 49.8
click at [930, 237] on td "FC15646" at bounding box center [911, 248] width 54 height 31
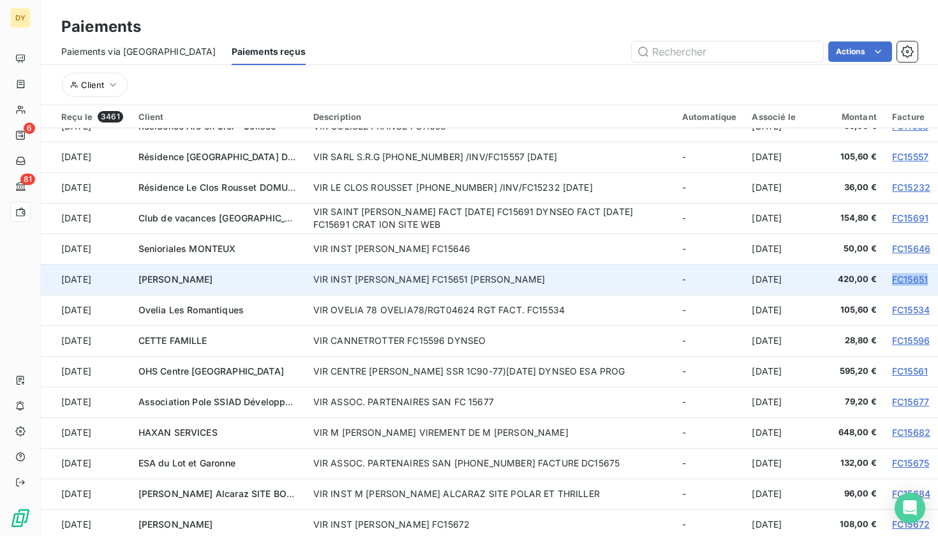
drag, startPoint x: 883, startPoint y: 267, endPoint x: 924, endPoint y: 265, distance: 40.8
click at [924, 265] on td "FC15651" at bounding box center [911, 279] width 54 height 31
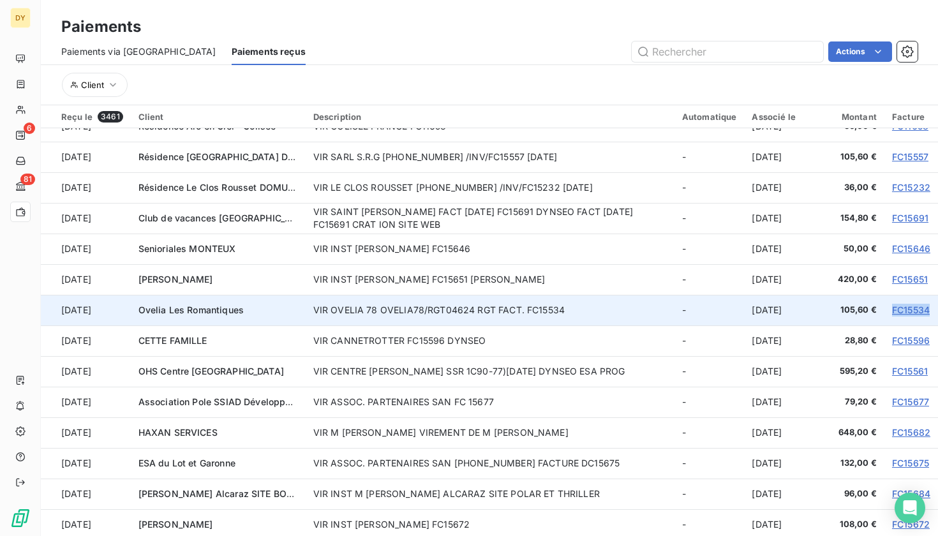
drag, startPoint x: 879, startPoint y: 299, endPoint x: 923, endPoint y: 299, distance: 44.0
click at [923, 299] on td "FC15534" at bounding box center [911, 310] width 54 height 31
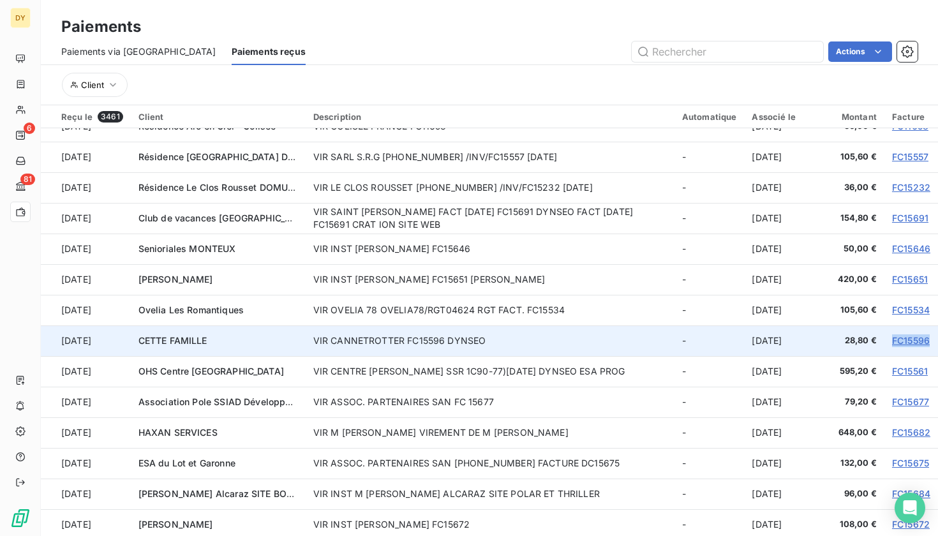
drag, startPoint x: 885, startPoint y: 329, endPoint x: 924, endPoint y: 329, distance: 38.9
click at [924, 329] on td "FC15596" at bounding box center [911, 340] width 54 height 31
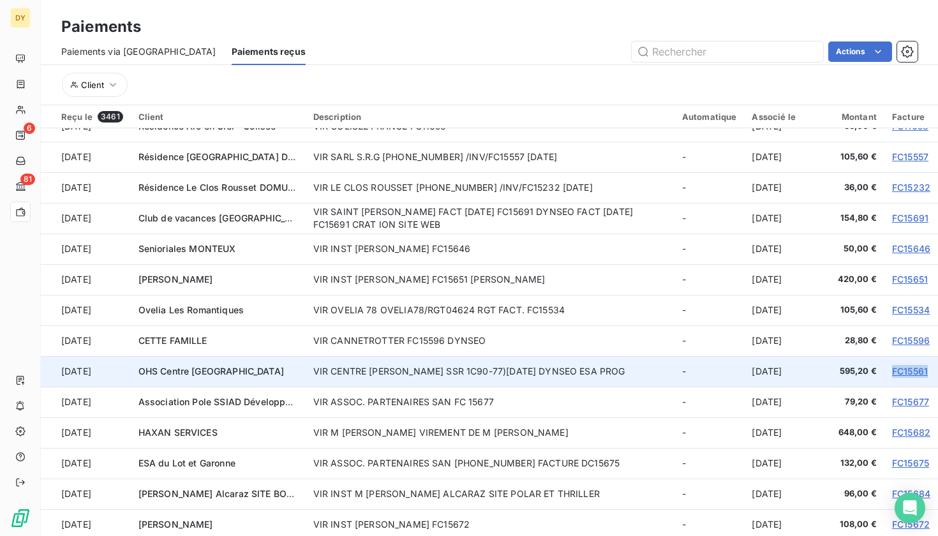
drag, startPoint x: 882, startPoint y: 364, endPoint x: 923, endPoint y: 366, distance: 41.5
click at [923, 366] on td "FC15561" at bounding box center [911, 371] width 54 height 31
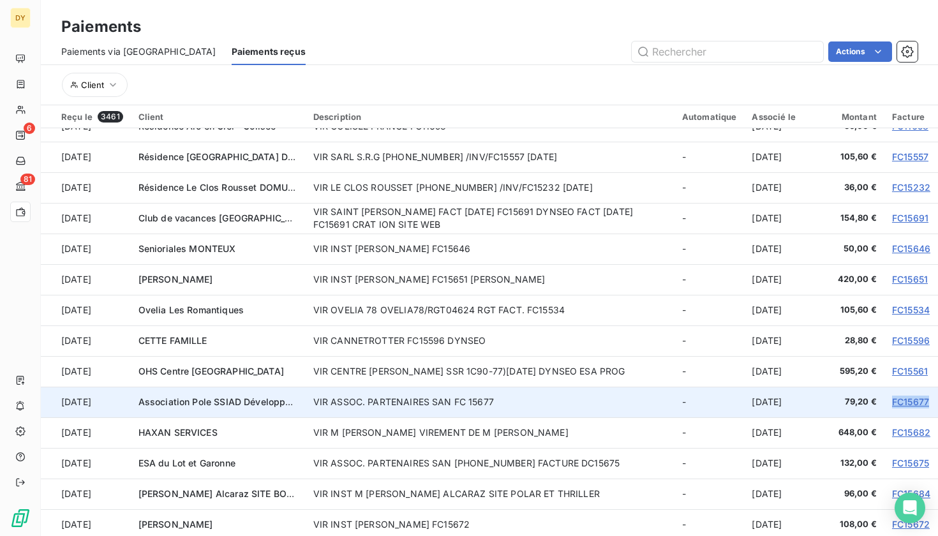
drag, startPoint x: 885, startPoint y: 393, endPoint x: 926, endPoint y: 392, distance: 40.8
click at [926, 392] on td "FC15677" at bounding box center [911, 402] width 54 height 31
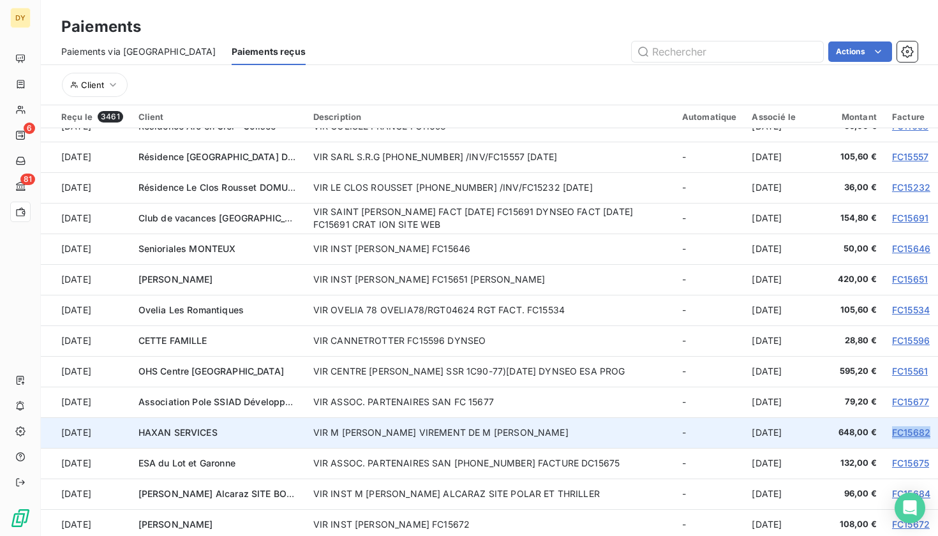
drag, startPoint x: 883, startPoint y: 422, endPoint x: 931, endPoint y: 421, distance: 47.8
click at [931, 421] on td "FC15682" at bounding box center [911, 432] width 54 height 31
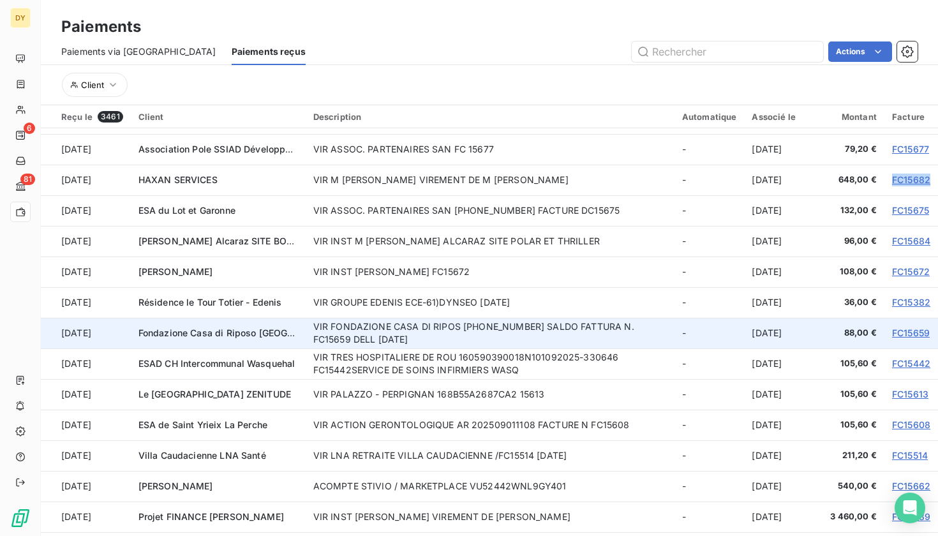
scroll to position [1351, 0]
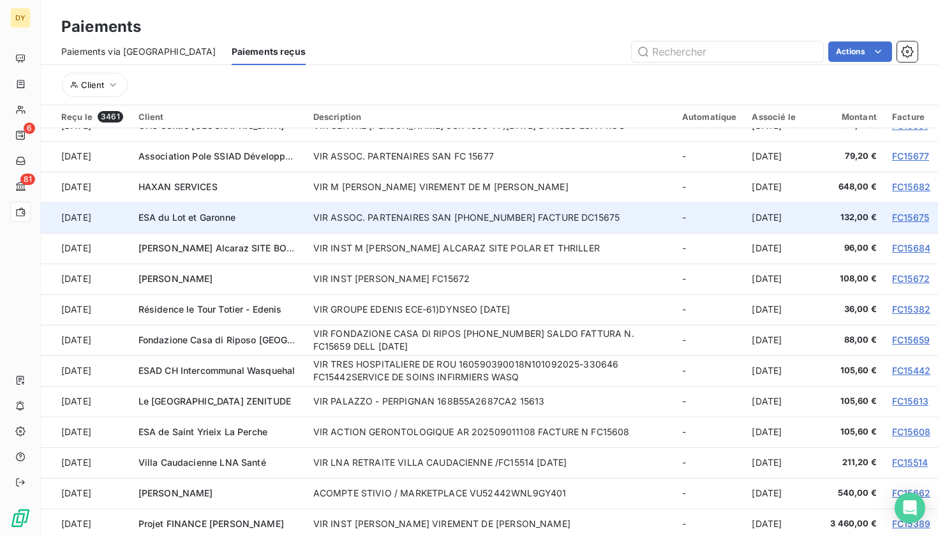
click at [884, 206] on td "FC15675" at bounding box center [911, 217] width 54 height 31
drag, startPoint x: 882, startPoint y: 206, endPoint x: 905, endPoint y: 204, distance: 23.0
click at [905, 204] on td "FC15675" at bounding box center [911, 217] width 54 height 31
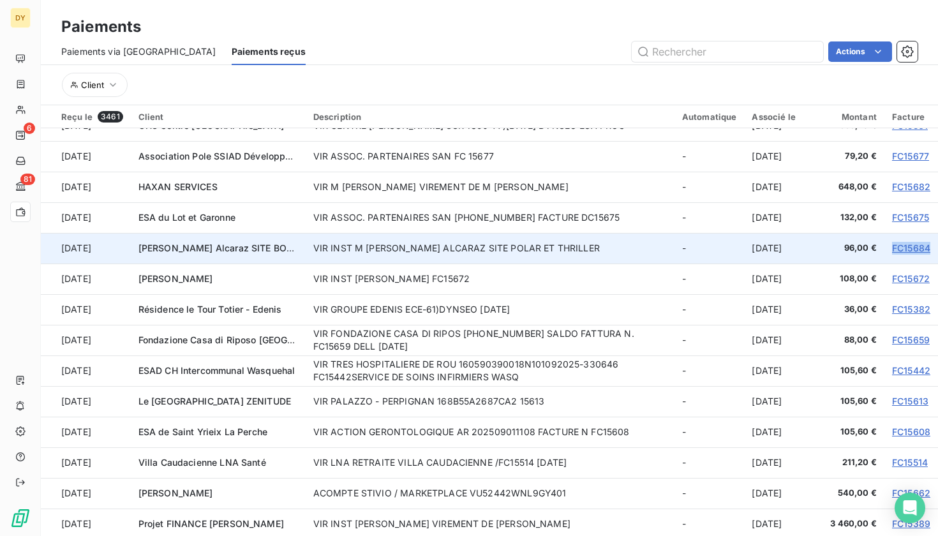
drag, startPoint x: 883, startPoint y: 238, endPoint x: 931, endPoint y: 238, distance: 48.5
click at [931, 238] on td "FC15684" at bounding box center [911, 248] width 54 height 31
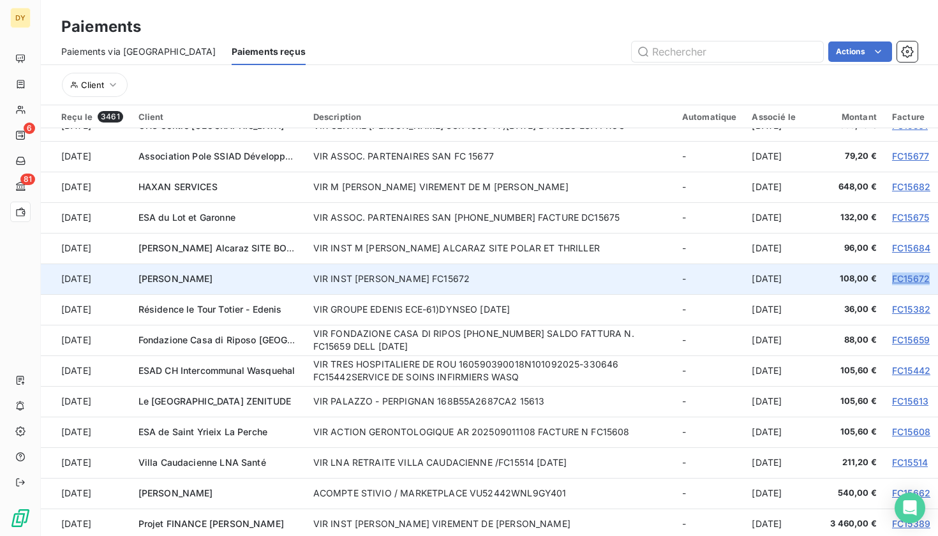
drag, startPoint x: 880, startPoint y: 269, endPoint x: 929, endPoint y: 274, distance: 50.0
click at [929, 274] on td "FC15672" at bounding box center [911, 278] width 54 height 31
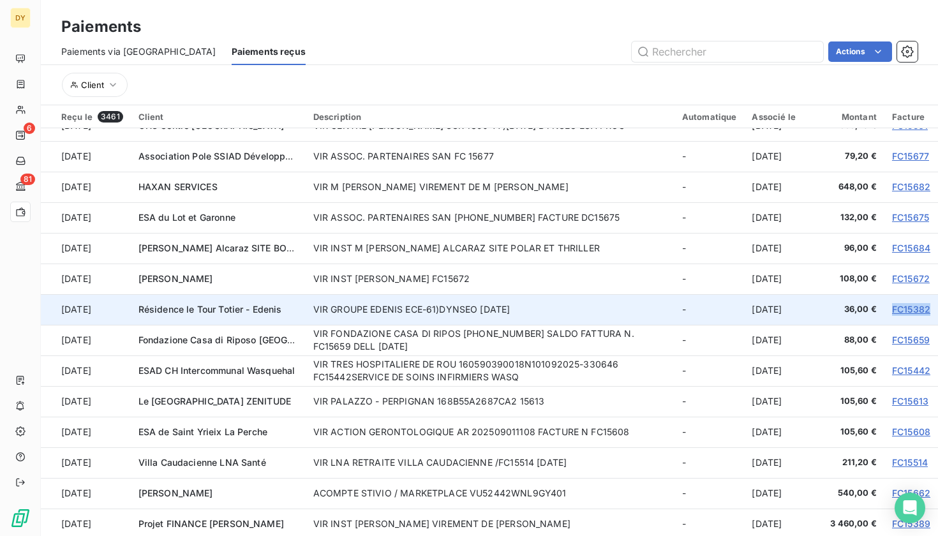
drag, startPoint x: 883, startPoint y: 301, endPoint x: 923, endPoint y: 300, distance: 39.6
click at [923, 300] on td "FC15382" at bounding box center [911, 309] width 54 height 31
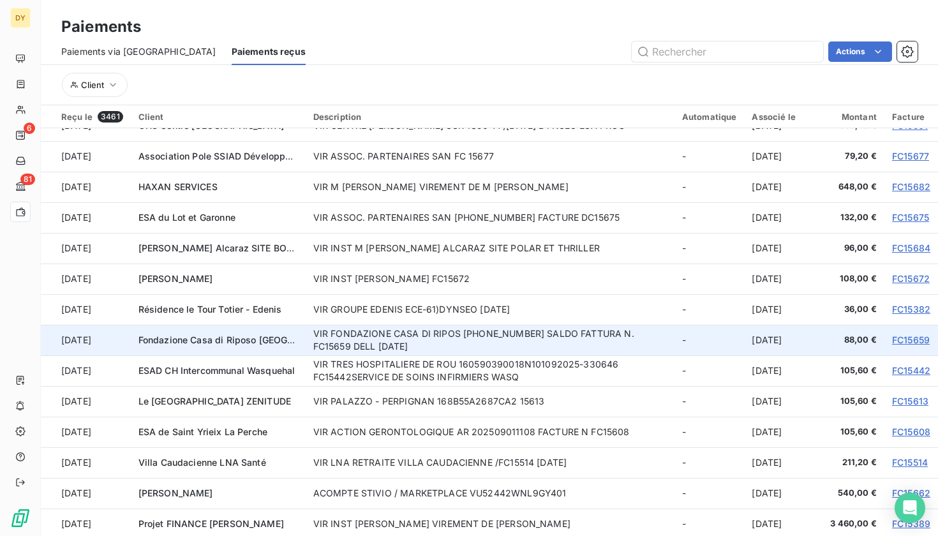
click at [878, 332] on td "88,00 €" at bounding box center [851, 340] width 66 height 31
click at [882, 330] on tr "[DATE] Fondazione Casa di Riposo Città di Sondrio VIR FONDAZIONE CASA DI RIPOS …" at bounding box center [489, 340] width 897 height 31
drag, startPoint x: 885, startPoint y: 330, endPoint x: 926, endPoint y: 329, distance: 40.8
click at [926, 329] on td "FC15659" at bounding box center [911, 340] width 54 height 31
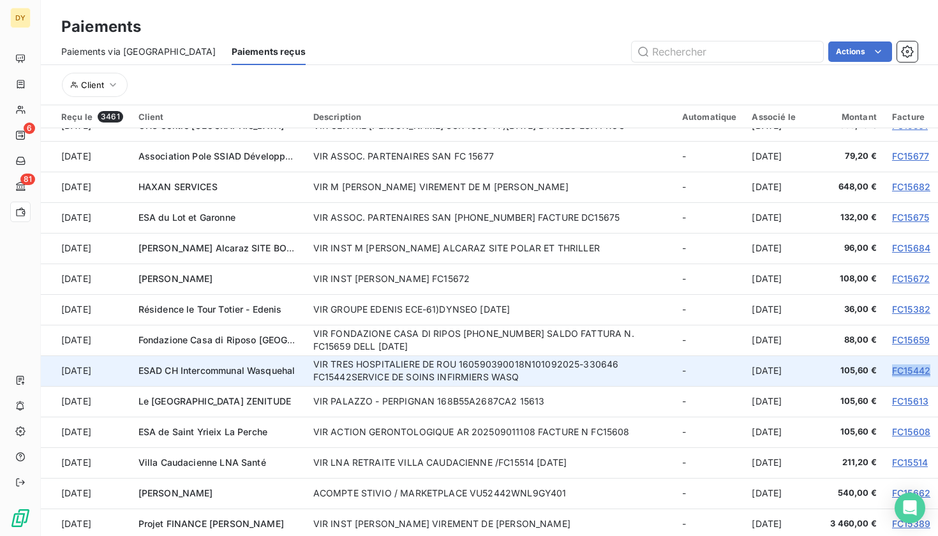
drag, startPoint x: 884, startPoint y: 360, endPoint x: 926, endPoint y: 358, distance: 41.5
click at [926, 358] on td "FC15442" at bounding box center [911, 370] width 54 height 31
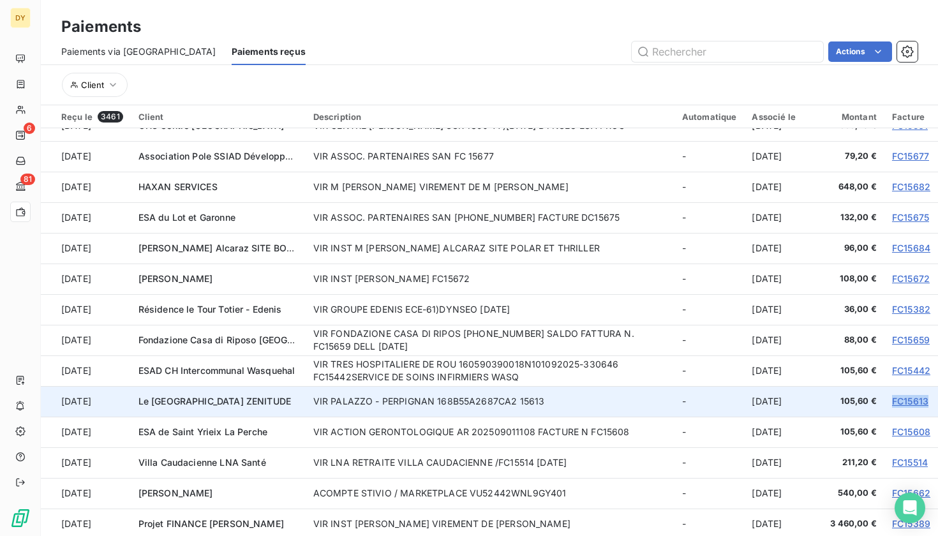
drag, startPoint x: 883, startPoint y: 392, endPoint x: 929, endPoint y: 393, distance: 45.9
click at [929, 393] on td "FC15613" at bounding box center [911, 401] width 54 height 31
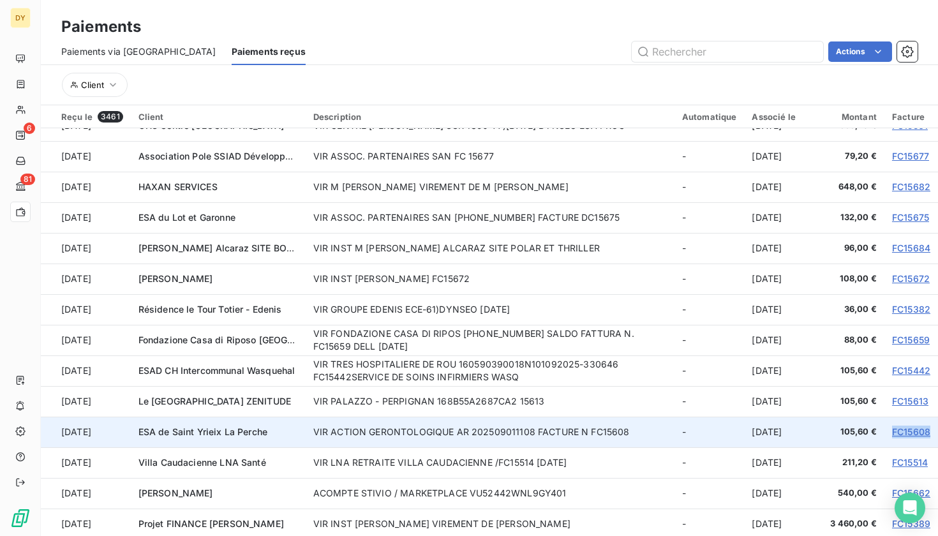
drag, startPoint x: 882, startPoint y: 419, endPoint x: 930, endPoint y: 420, distance: 48.5
click at [930, 420] on td "FC15608" at bounding box center [911, 432] width 54 height 31
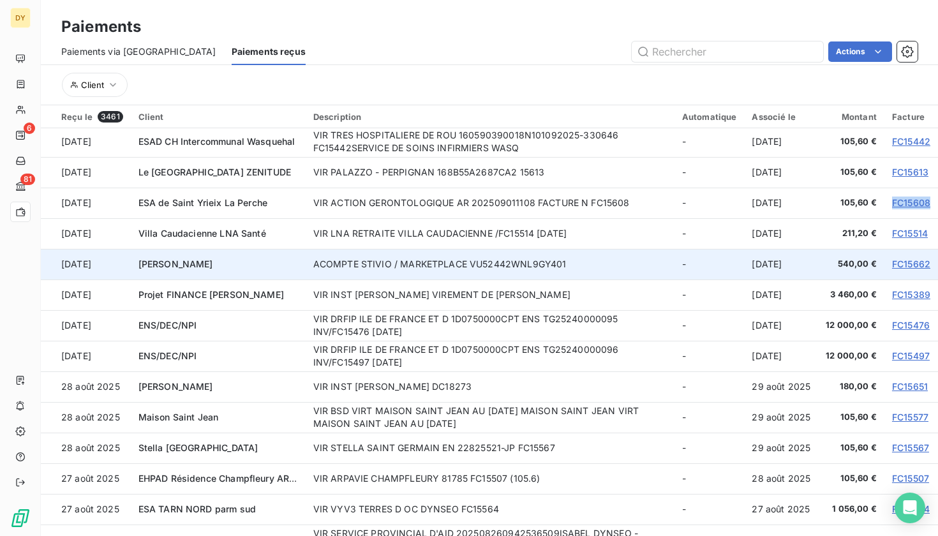
scroll to position [1588, 0]
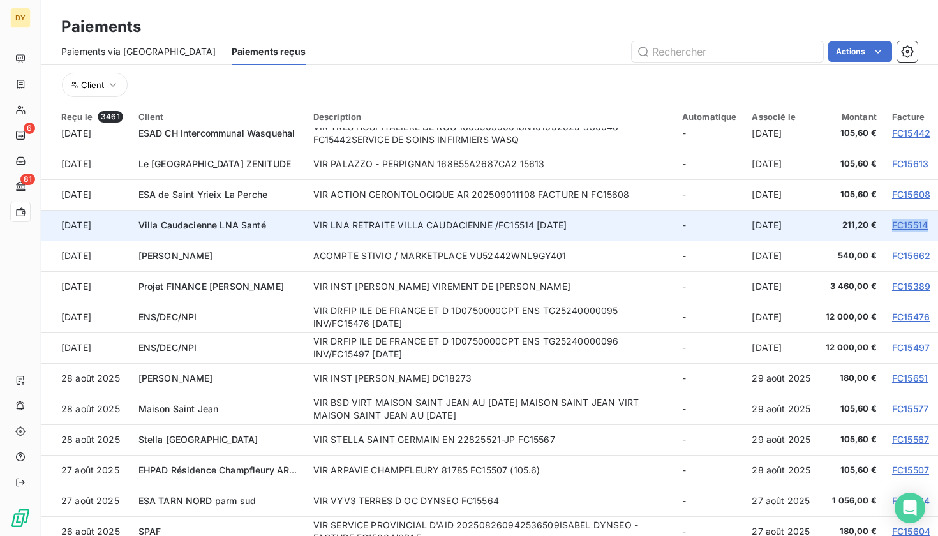
drag, startPoint x: 882, startPoint y: 214, endPoint x: 926, endPoint y: 215, distance: 43.4
click at [926, 215] on td "FC15514" at bounding box center [911, 225] width 54 height 31
